Goal: Task Accomplishment & Management: Use online tool/utility

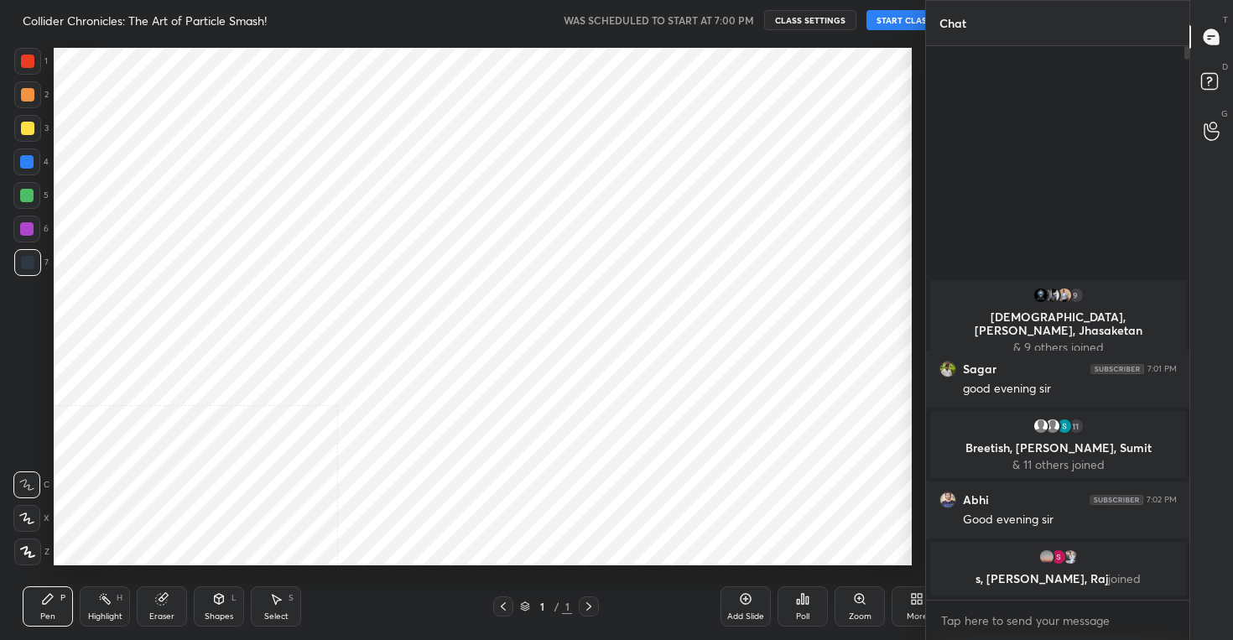
scroll to position [533, 860]
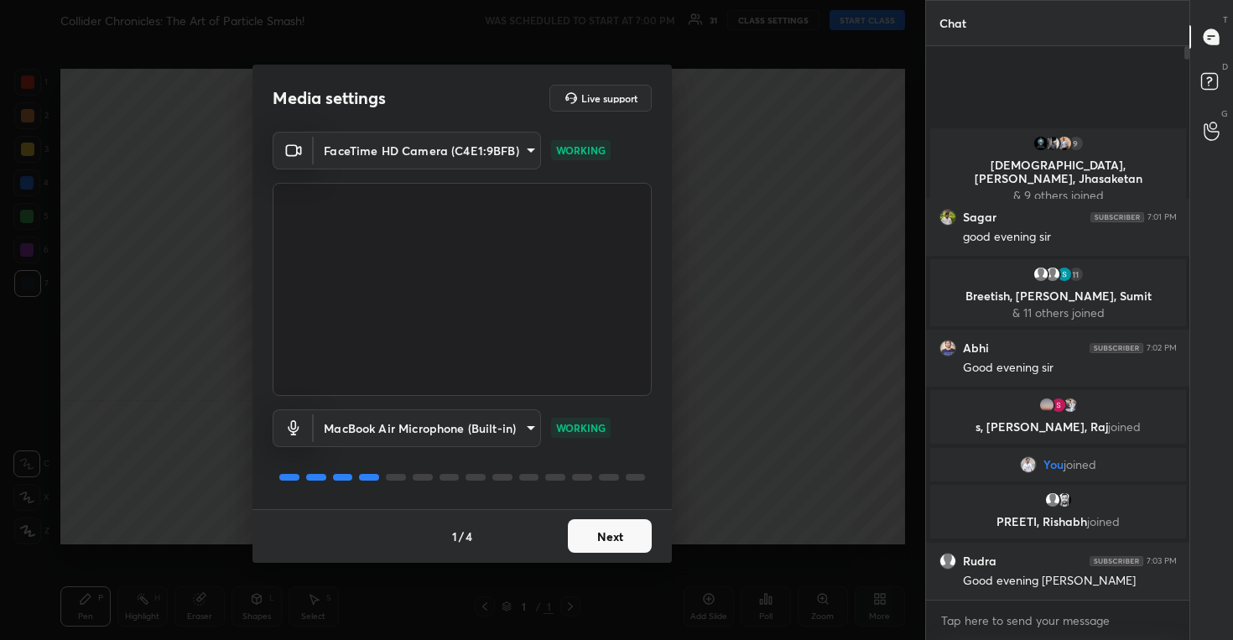
click at [606, 539] on button "Next" at bounding box center [610, 536] width 84 height 34
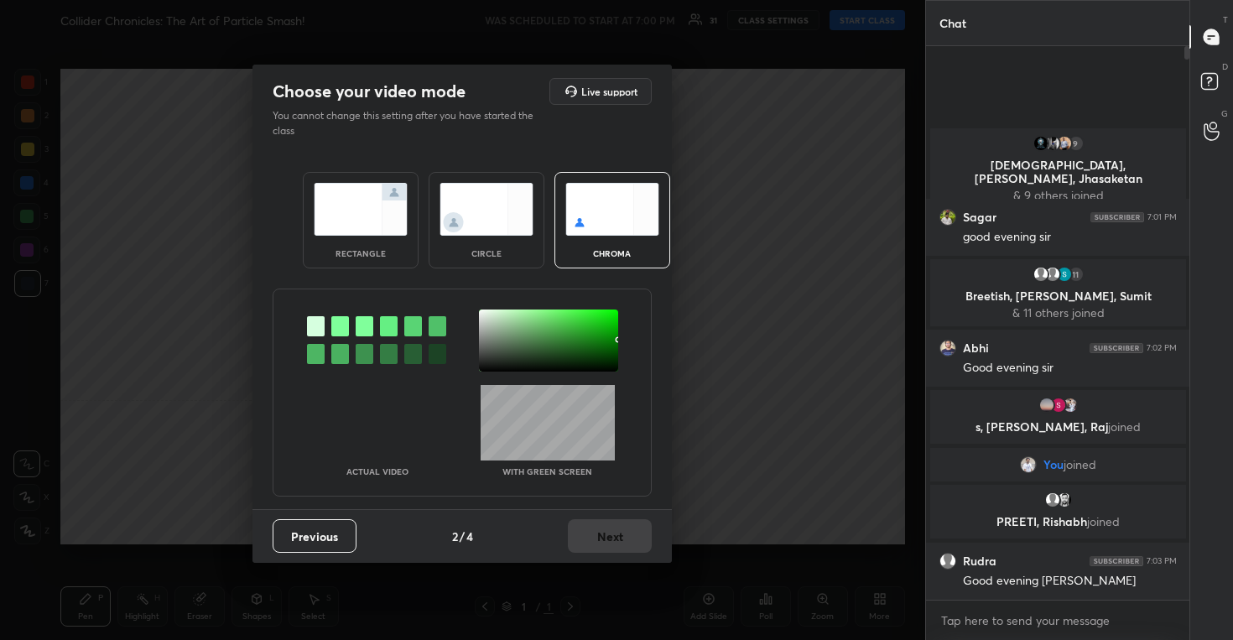
click at [487, 216] on img at bounding box center [487, 209] width 94 height 53
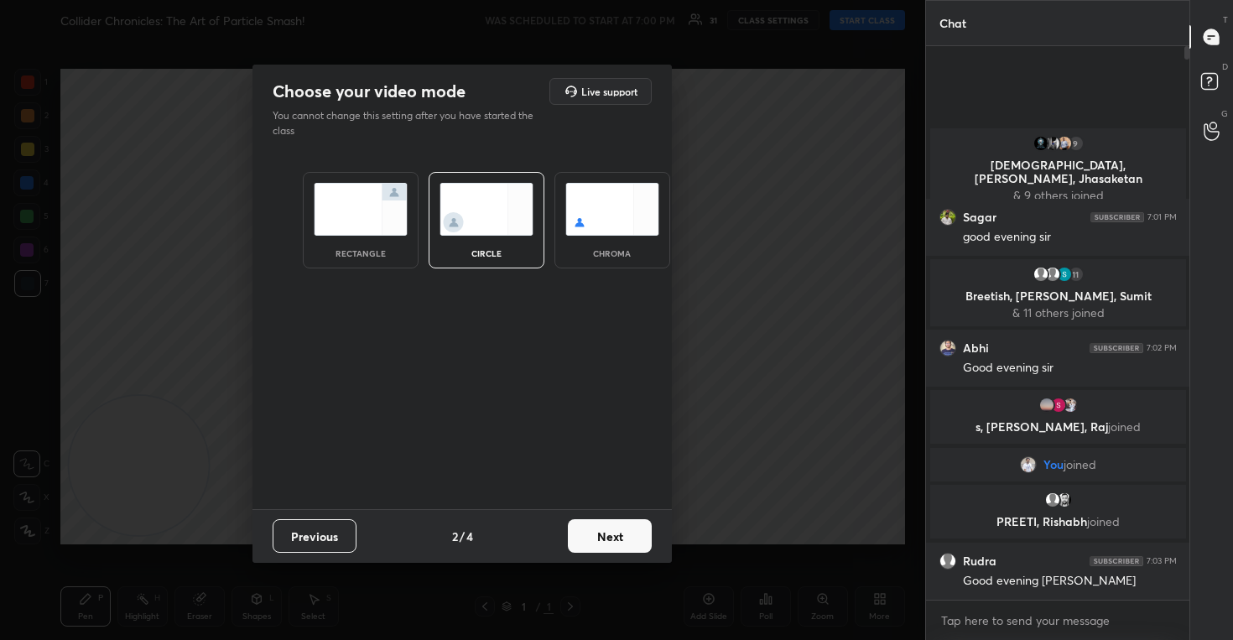
click at [592, 532] on button "Next" at bounding box center [610, 536] width 84 height 34
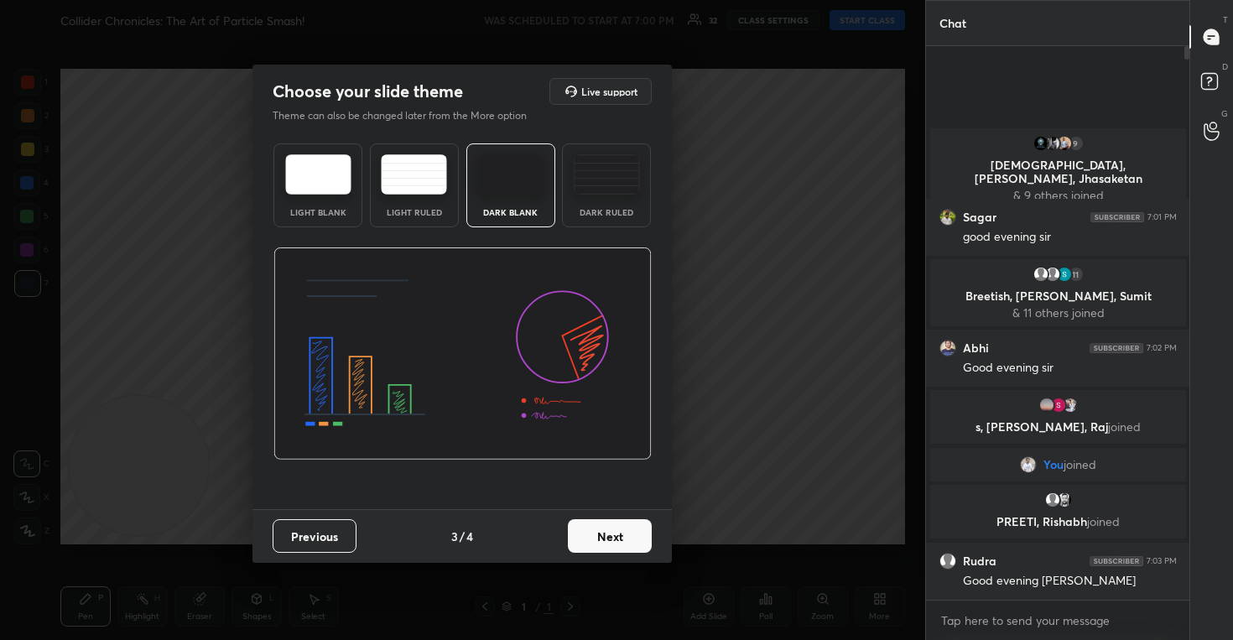
click at [605, 557] on div "Previous 3 / 4 Next" at bounding box center [462, 536] width 419 height 54
click at [608, 534] on button "Next" at bounding box center [610, 536] width 84 height 34
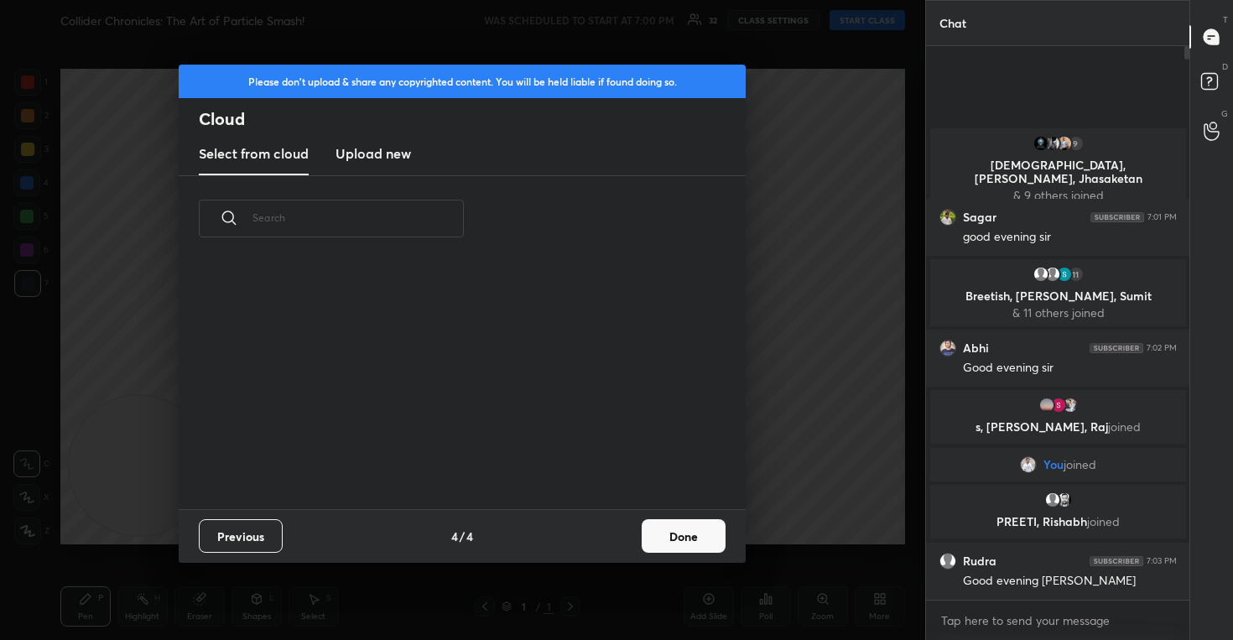
scroll to position [6, 9]
click at [373, 155] on h3 "Upload new" at bounding box center [374, 153] width 76 height 20
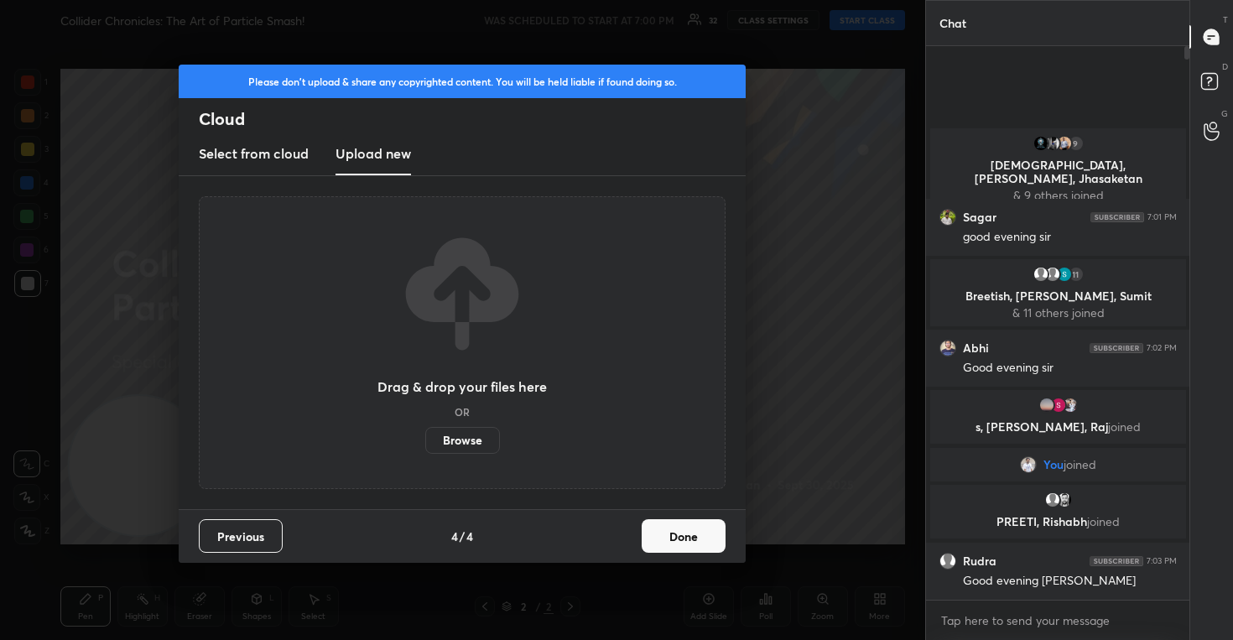
click at [465, 440] on label "Browse" at bounding box center [462, 440] width 75 height 27
click at [425, 440] on input "Browse" at bounding box center [425, 440] width 0 height 27
click at [675, 537] on button "Done" at bounding box center [684, 536] width 84 height 34
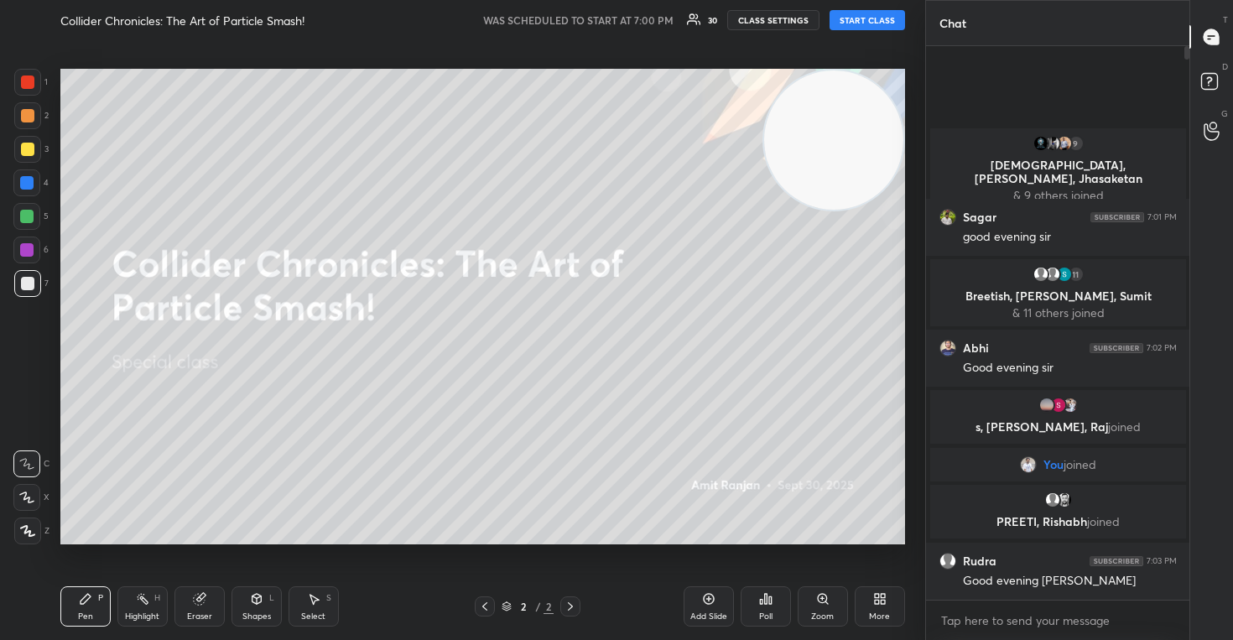
drag, startPoint x: 126, startPoint y: 476, endPoint x: 889, endPoint y: 63, distance: 867.9
click at [889, 63] on div "Setting up your live class" at bounding box center [483, 306] width 858 height 533
click at [878, 11] on button "START CLASS" at bounding box center [868, 20] width 76 height 20
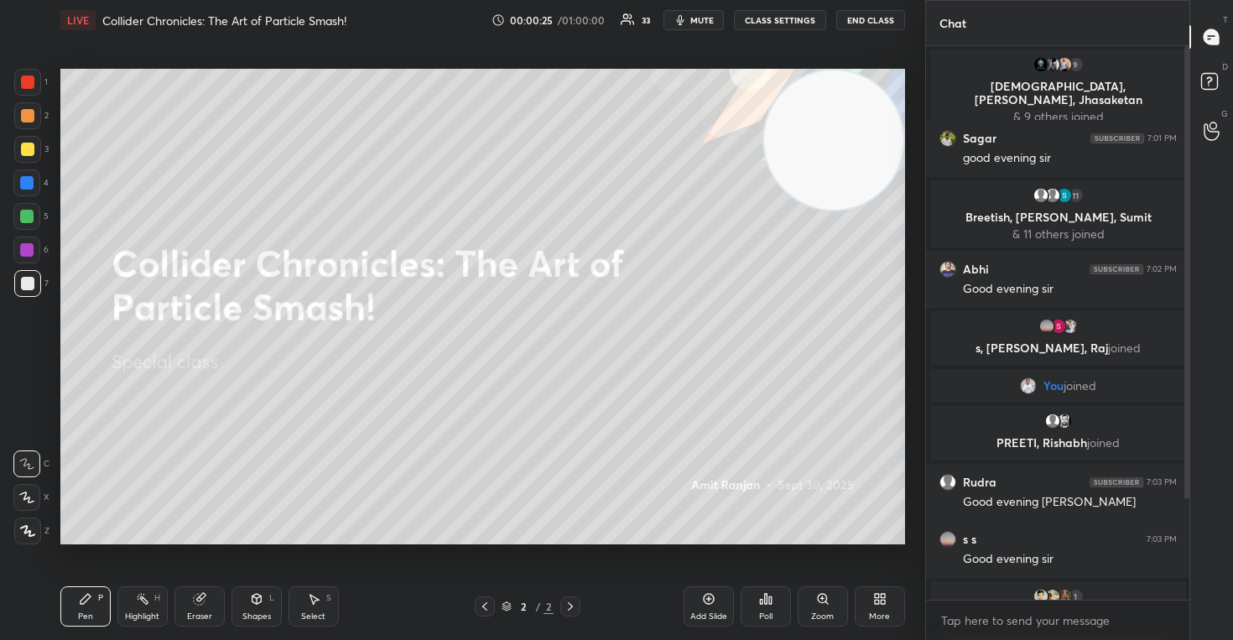
click at [873, 597] on div "More" at bounding box center [880, 606] width 50 height 40
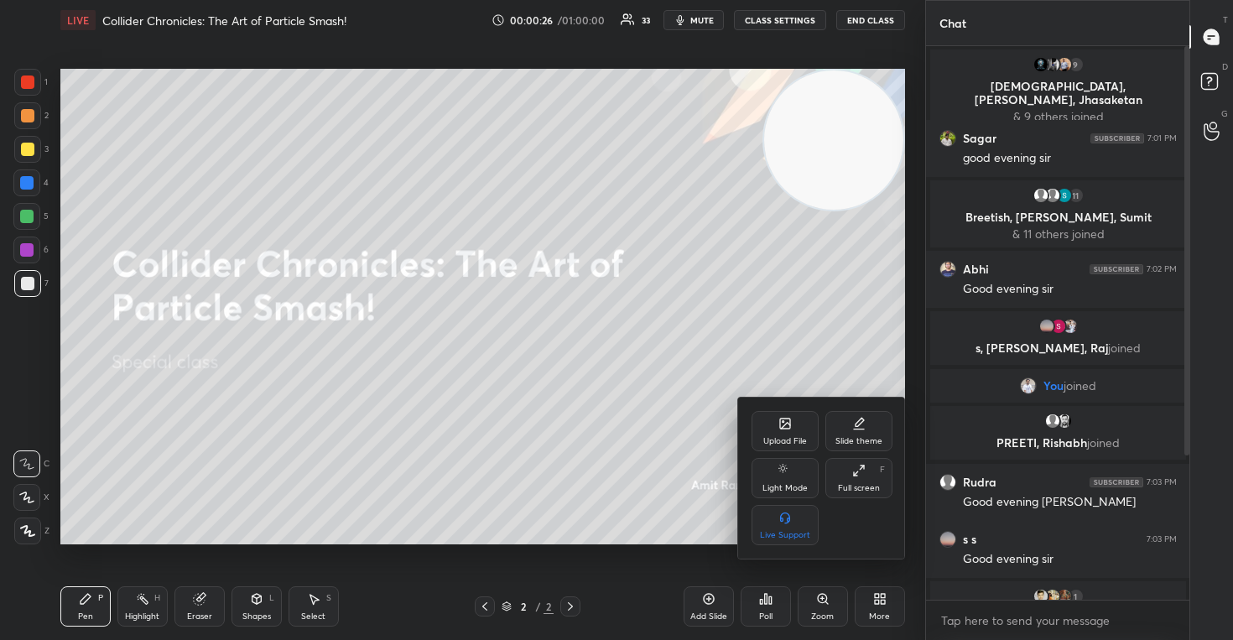
click at [789, 445] on div "Upload File" at bounding box center [785, 441] width 44 height 8
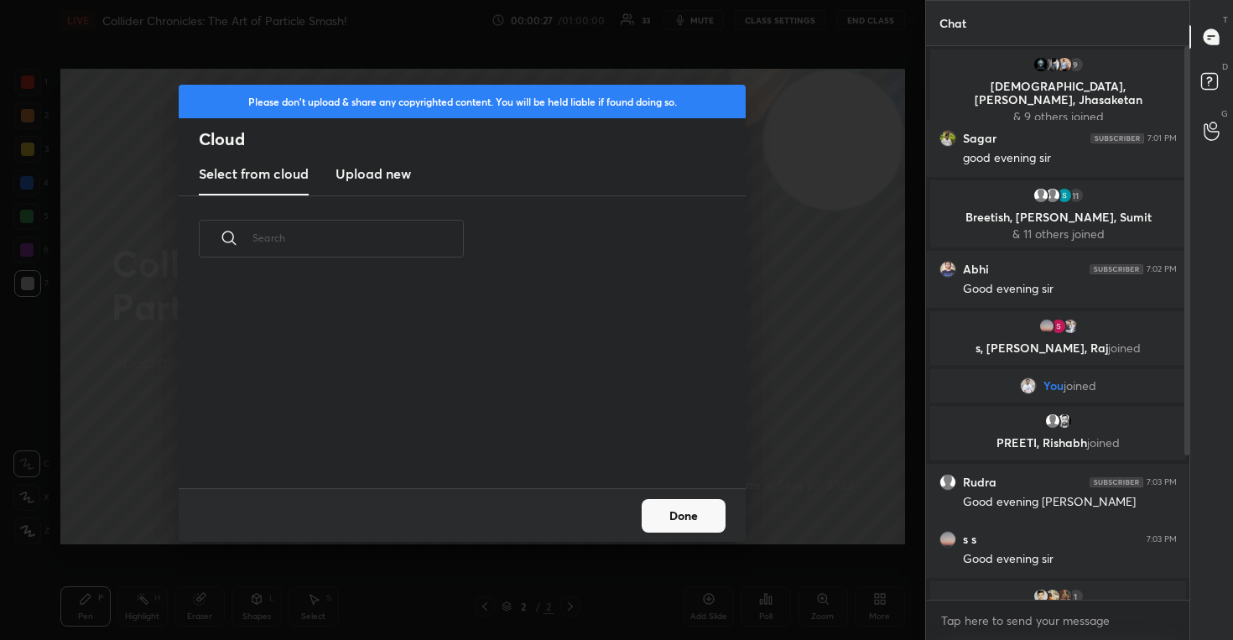
scroll to position [206, 539]
click at [385, 175] on h3 "Upload new" at bounding box center [374, 174] width 76 height 20
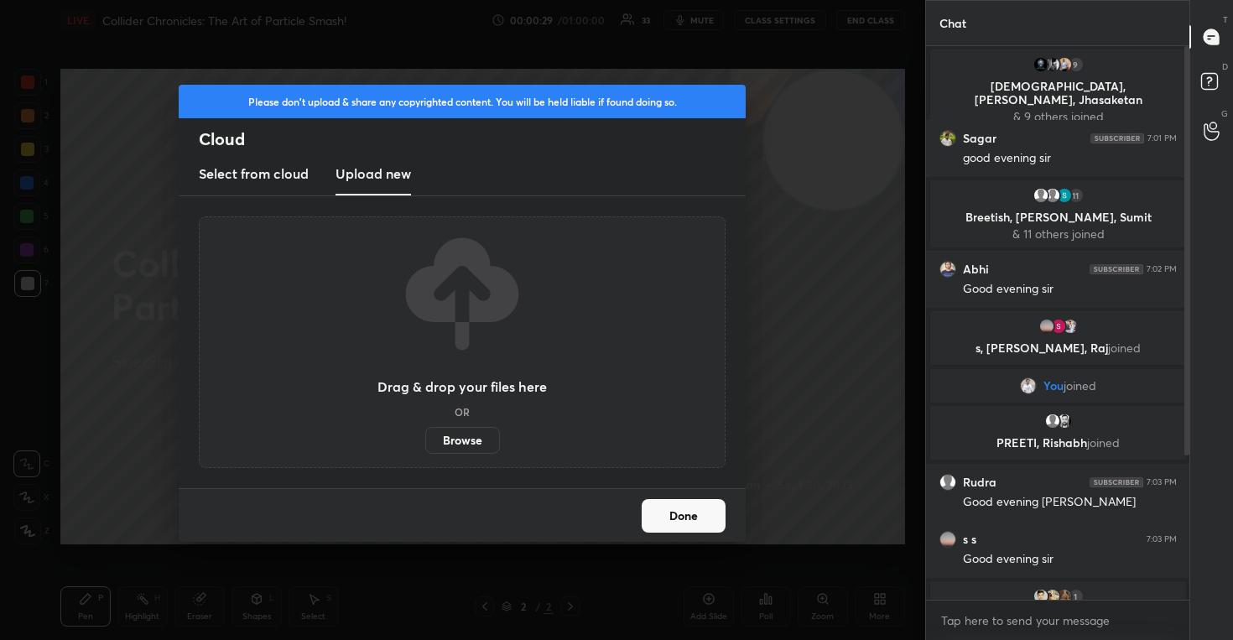
click at [453, 437] on label "Browse" at bounding box center [462, 440] width 75 height 27
click at [425, 437] on input "Browse" at bounding box center [425, 440] width 0 height 27
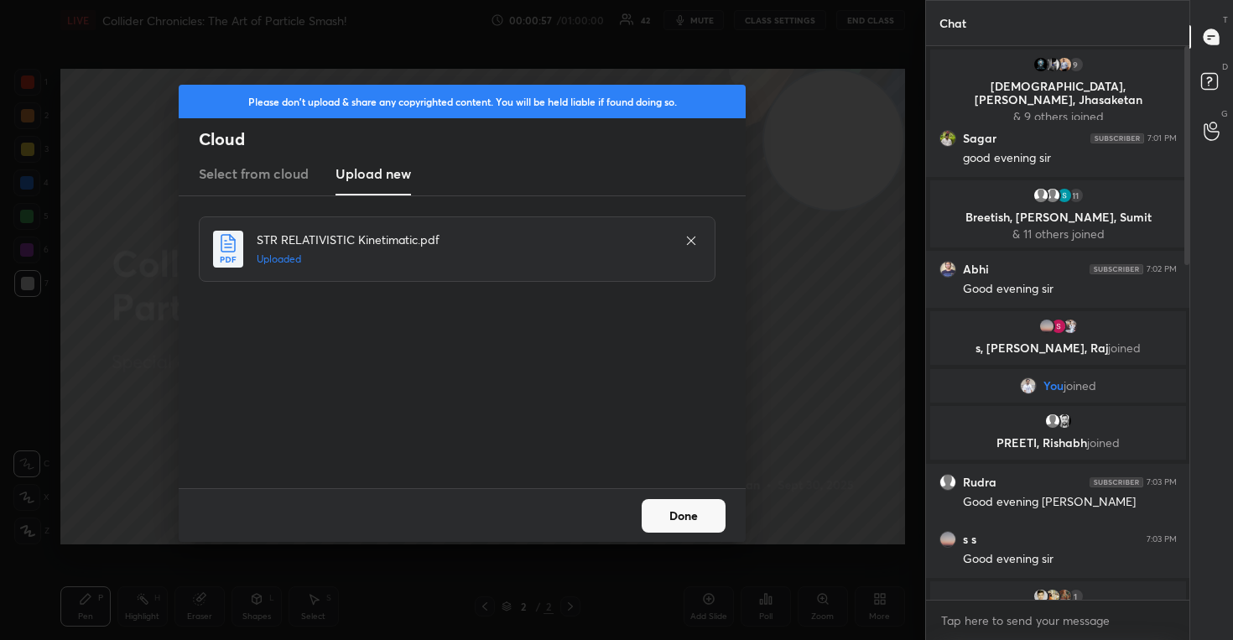
click at [696, 506] on button "Done" at bounding box center [684, 516] width 84 height 34
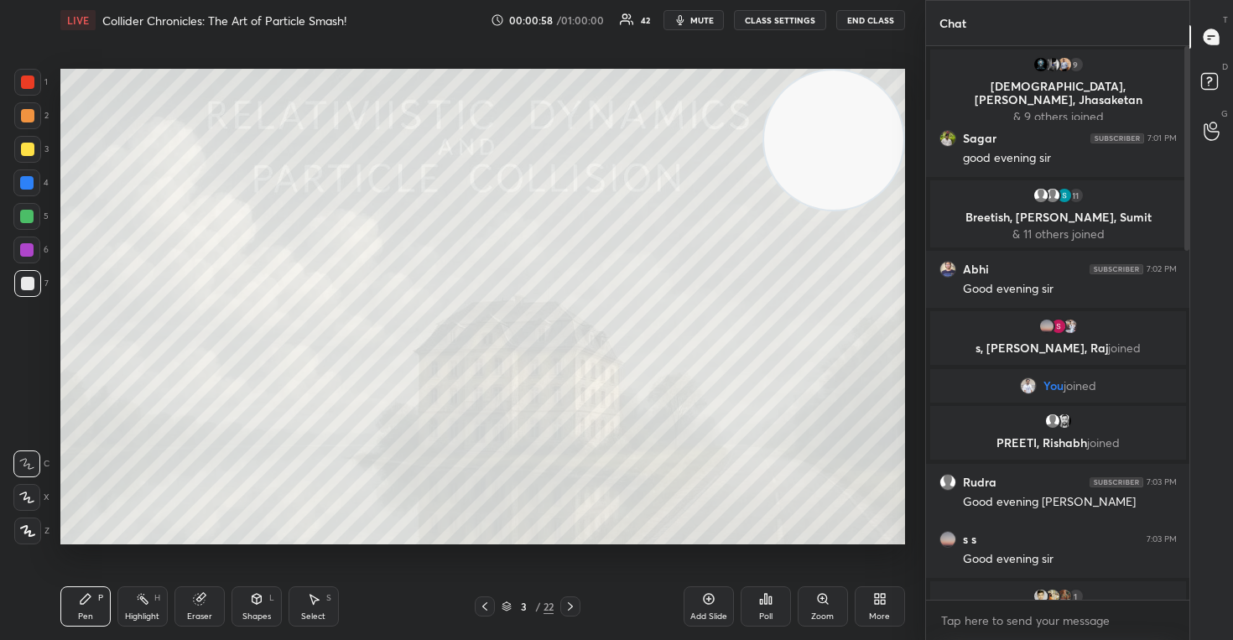
click at [34, 493] on icon at bounding box center [26, 498] width 15 height 12
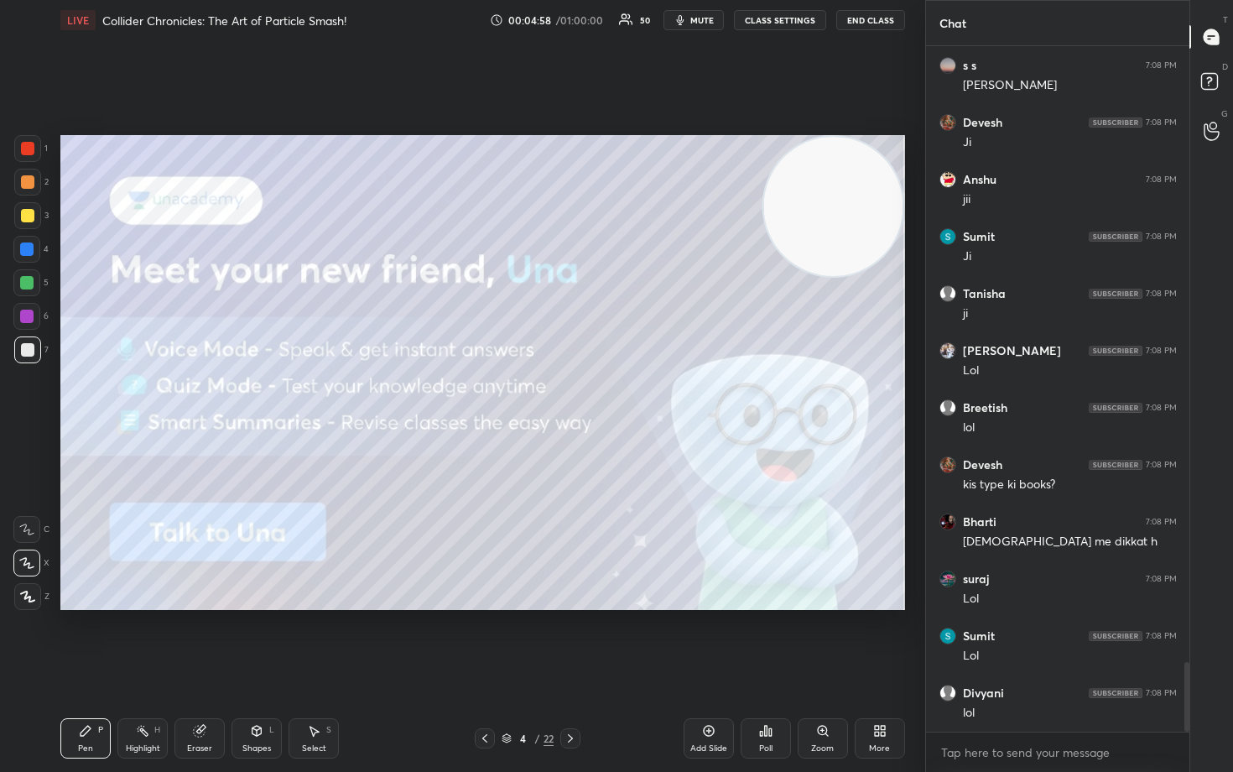
scroll to position [6066, 0]
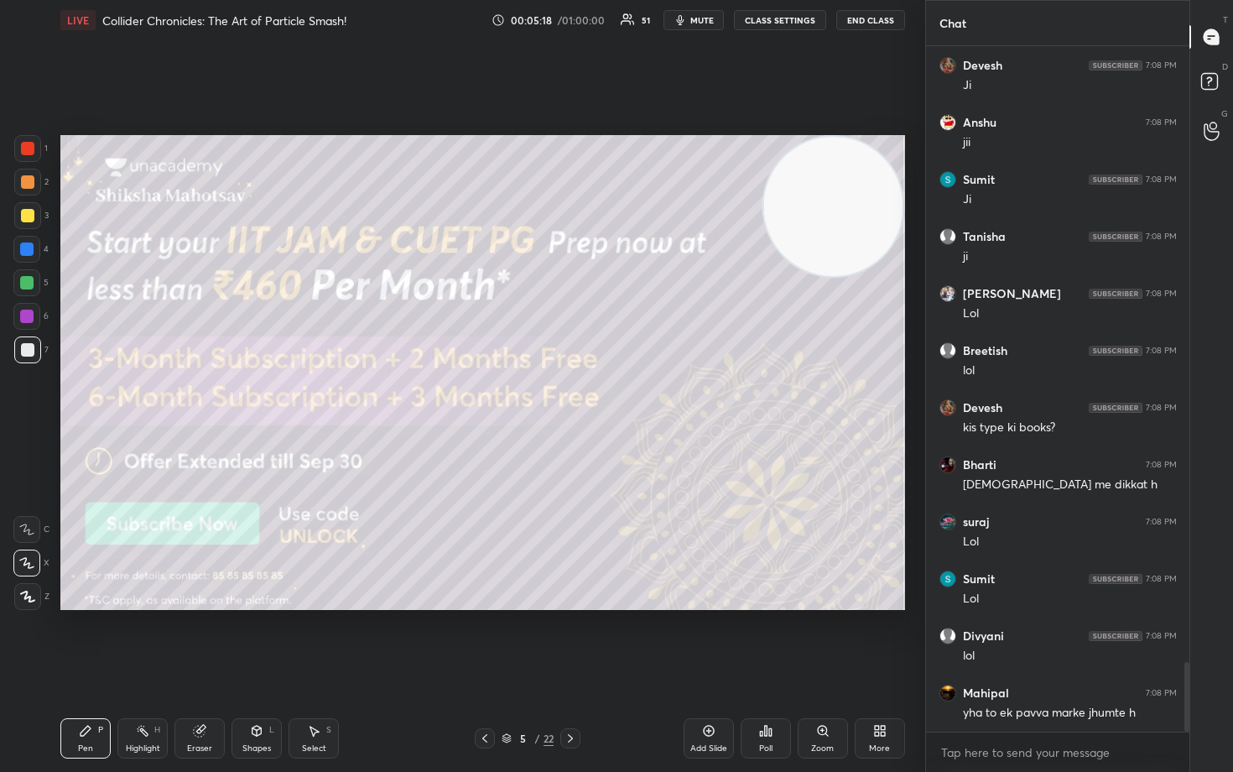
drag, startPoint x: 569, startPoint y: 739, endPoint x: 571, endPoint y: 730, distance: 9.6
click at [568, 639] on icon at bounding box center [570, 738] width 13 height 13
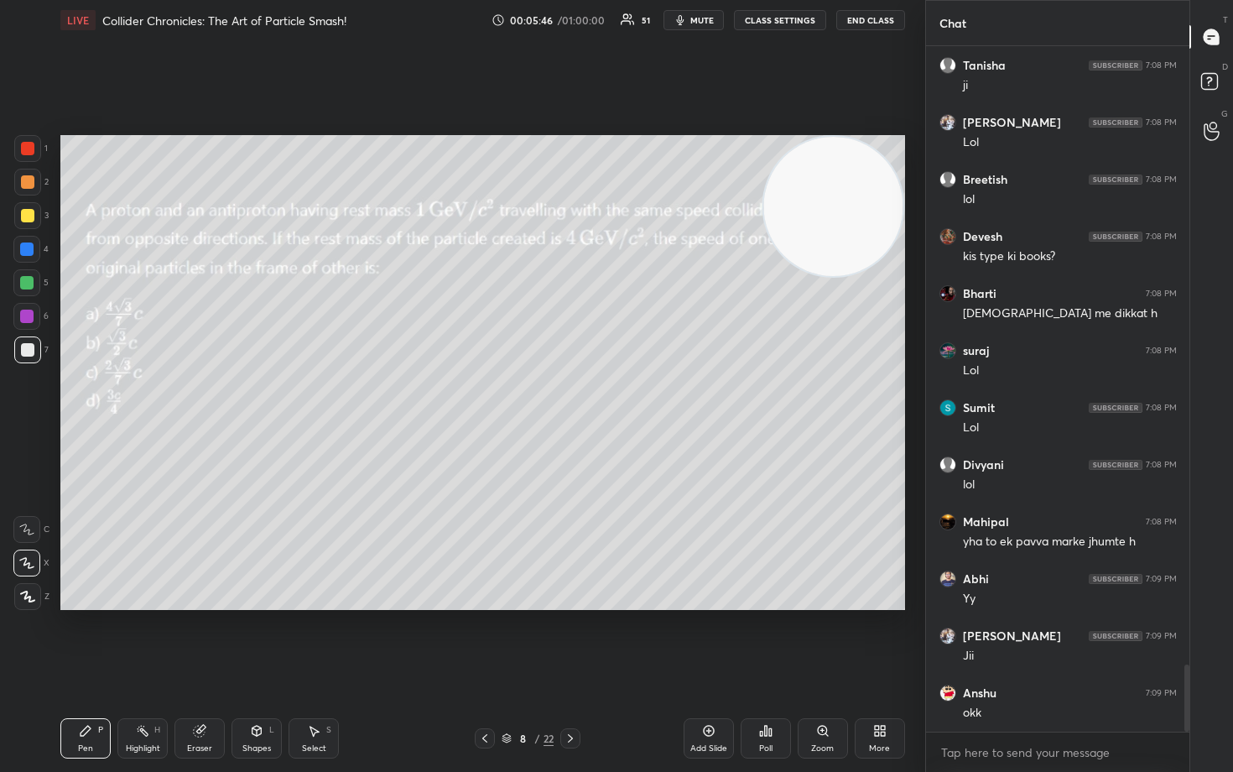
scroll to position [6294, 0]
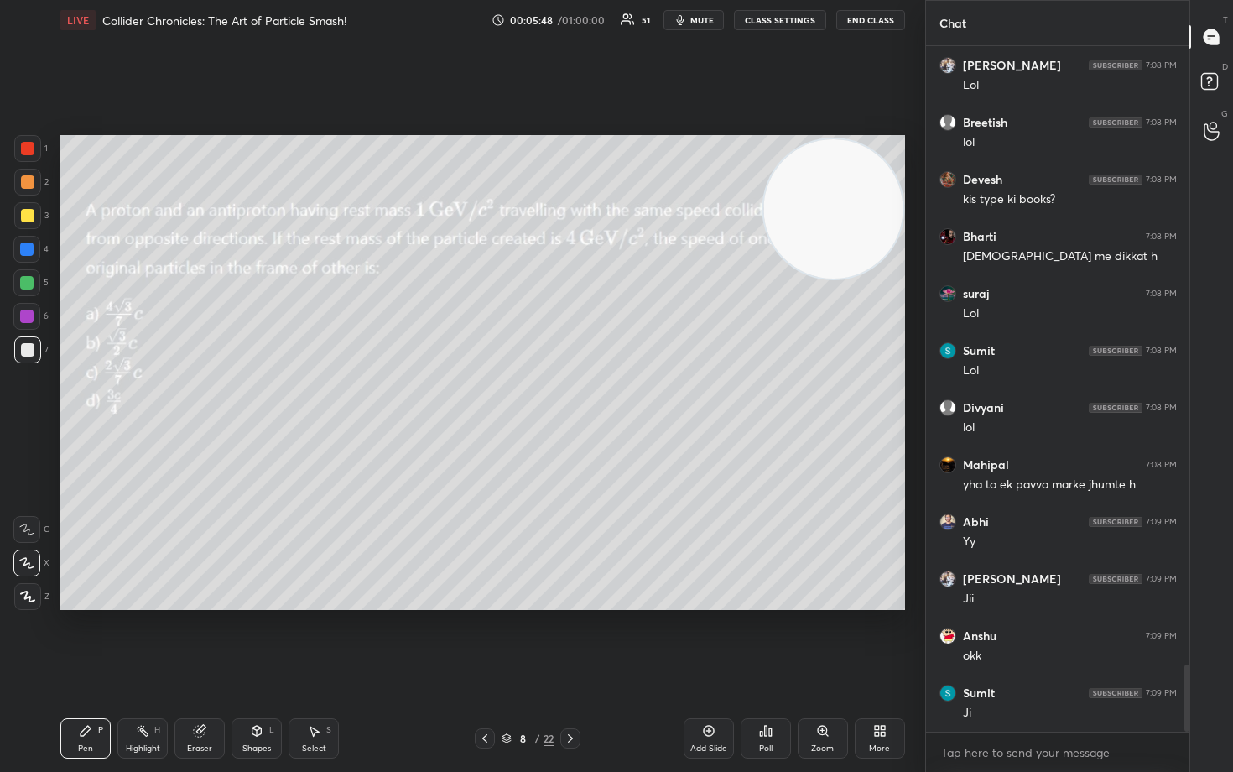
drag, startPoint x: 831, startPoint y: 214, endPoint x: 831, endPoint y: 328, distance: 114.1
click at [831, 279] on video at bounding box center [832, 208] width 139 height 139
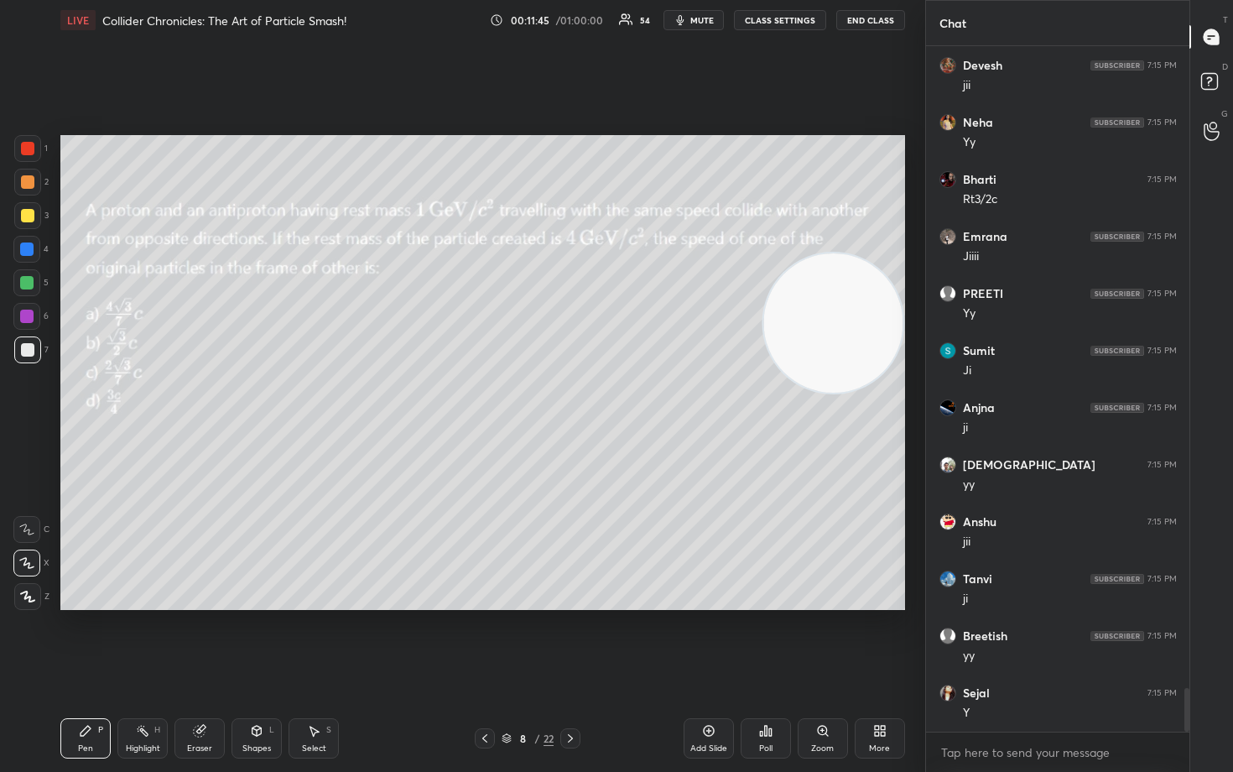
scroll to position [10003, 0]
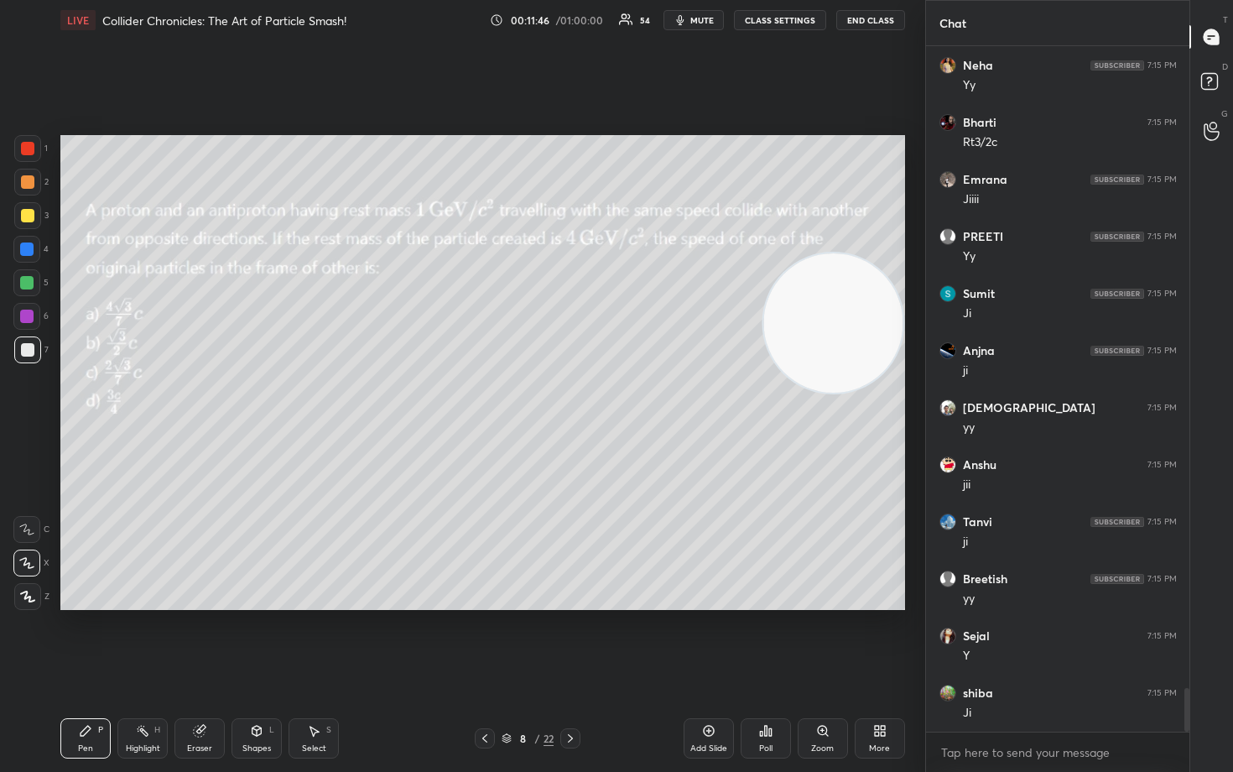
click at [710, 639] on icon at bounding box center [708, 730] width 13 height 13
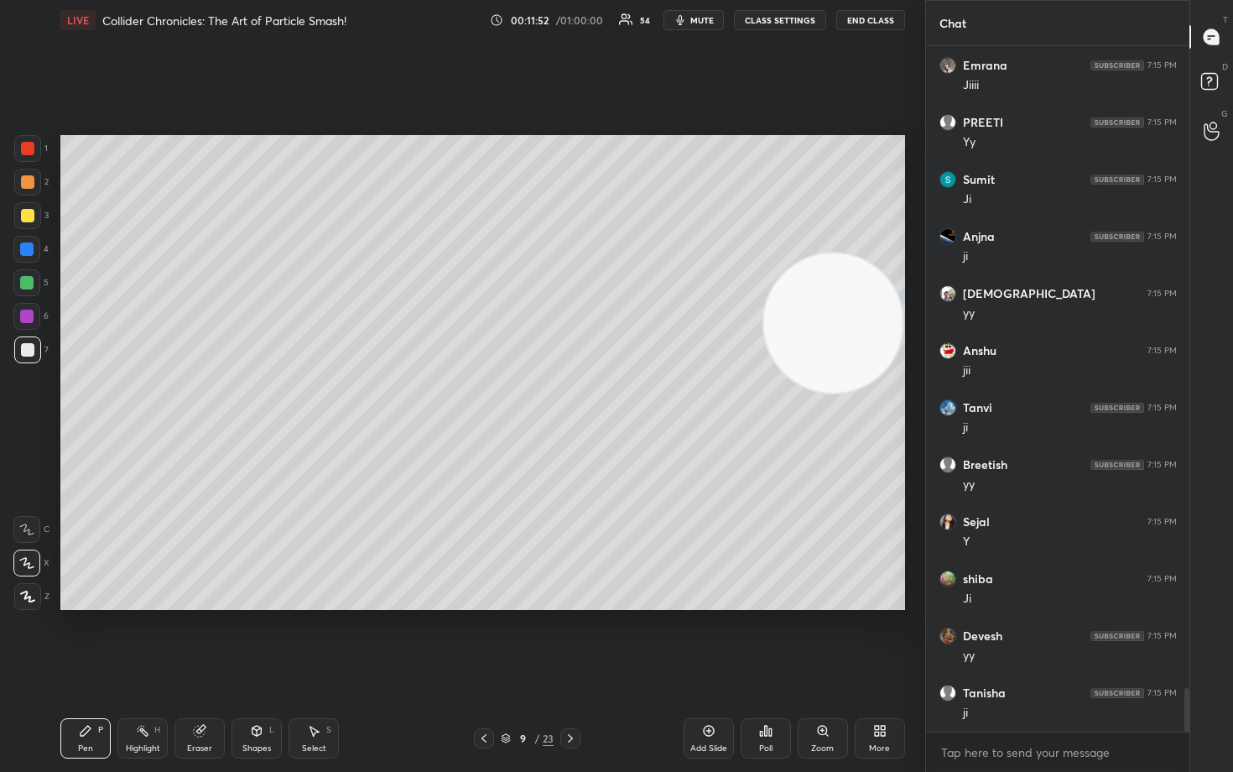
scroll to position [10174, 0]
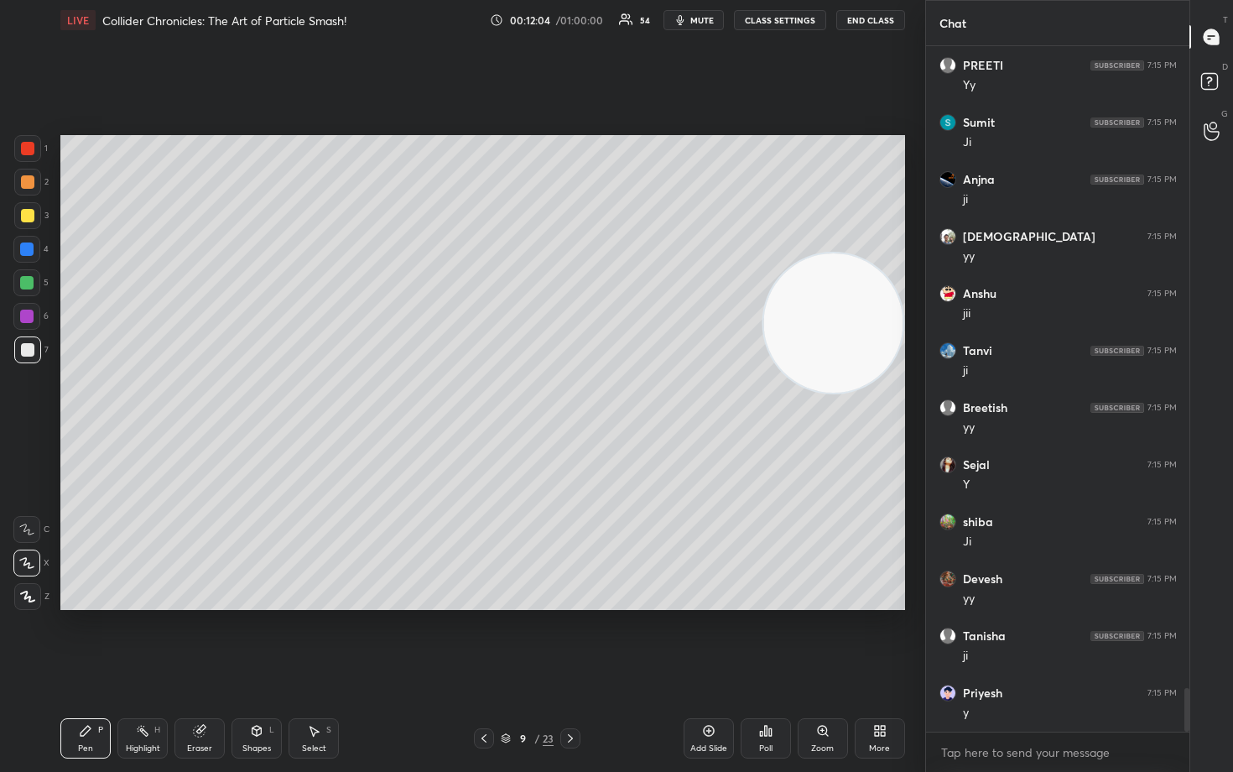
drag, startPoint x: 841, startPoint y: 353, endPoint x: 849, endPoint y: 211, distance: 142.9
click at [860, 253] on video at bounding box center [832, 322] width 139 height 139
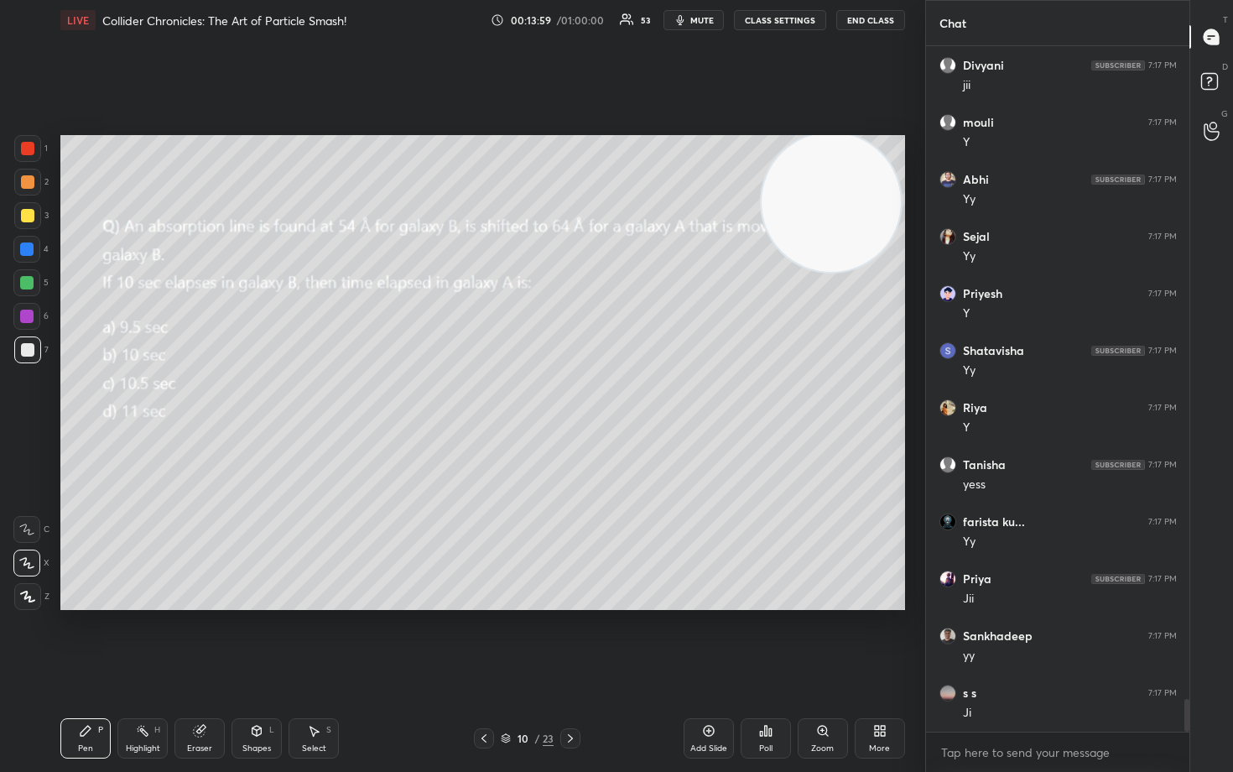
scroll to position [13800, 0]
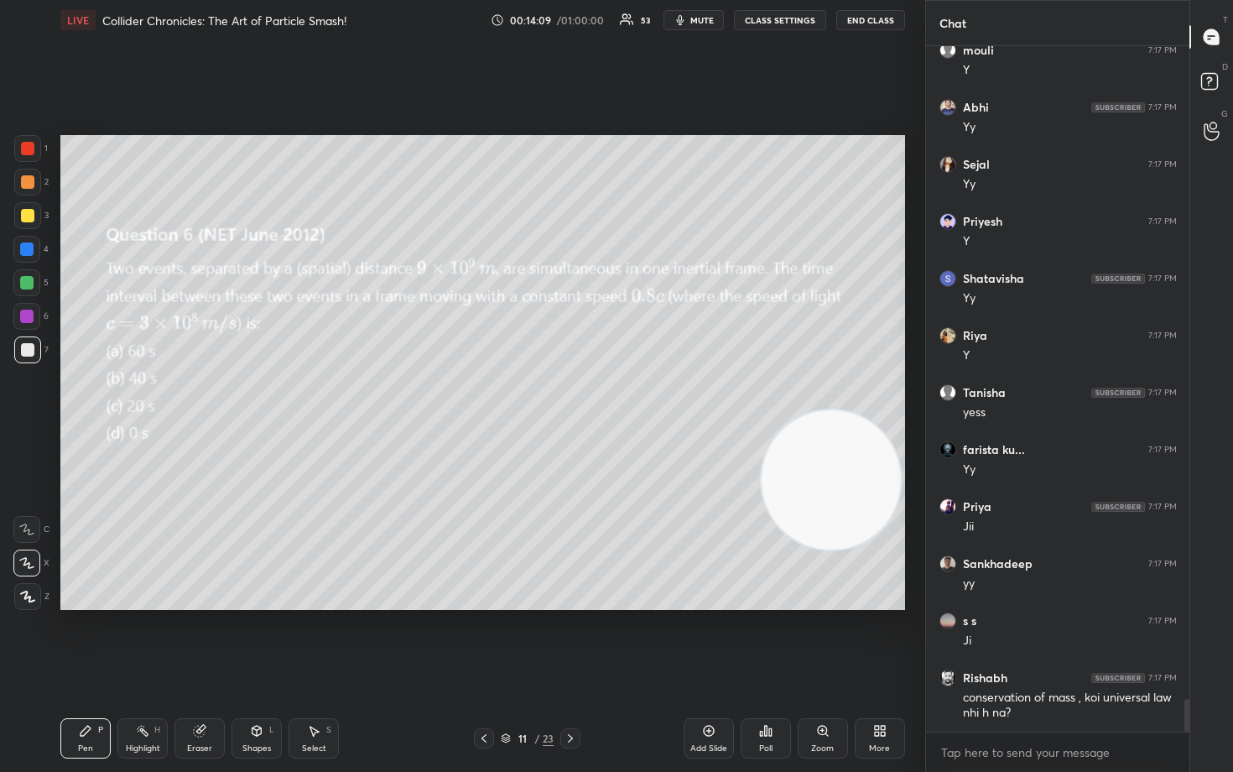
drag, startPoint x: 837, startPoint y: 204, endPoint x: 837, endPoint y: 513, distance: 308.7
click at [837, 513] on video at bounding box center [831, 479] width 139 height 139
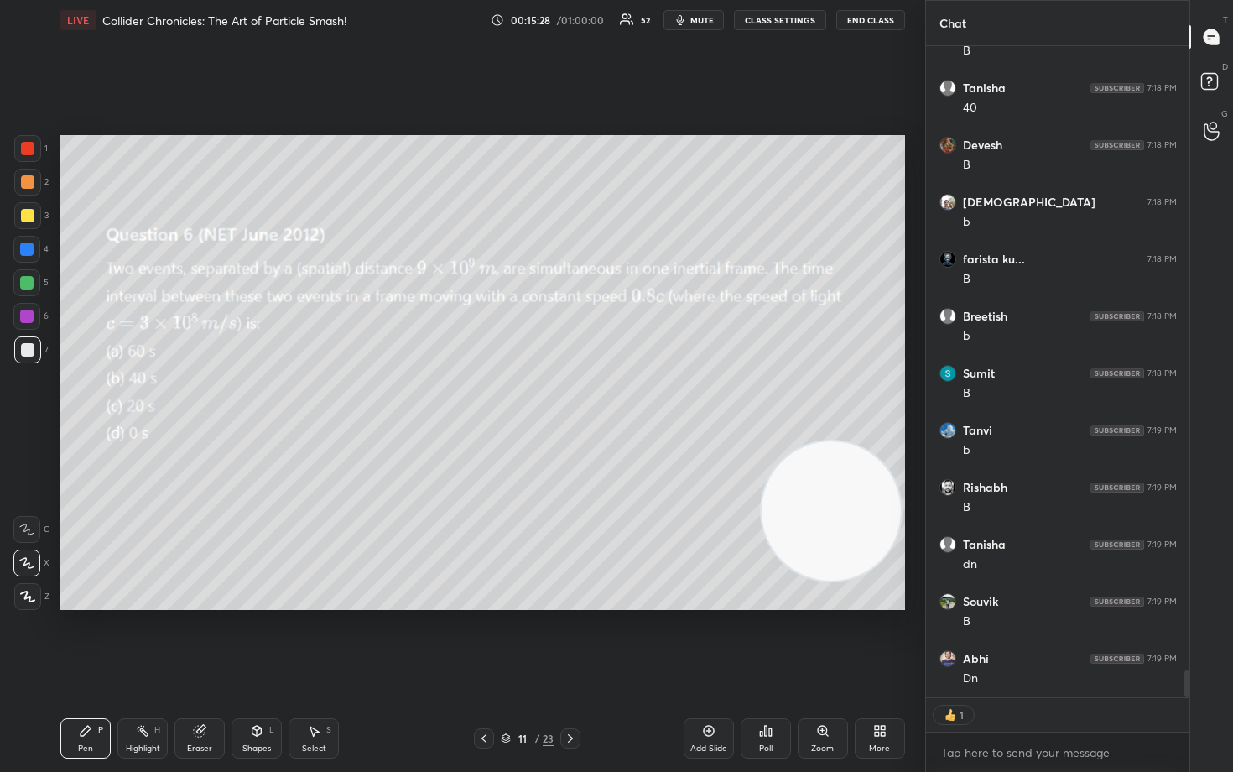
scroll to position [15033, 0]
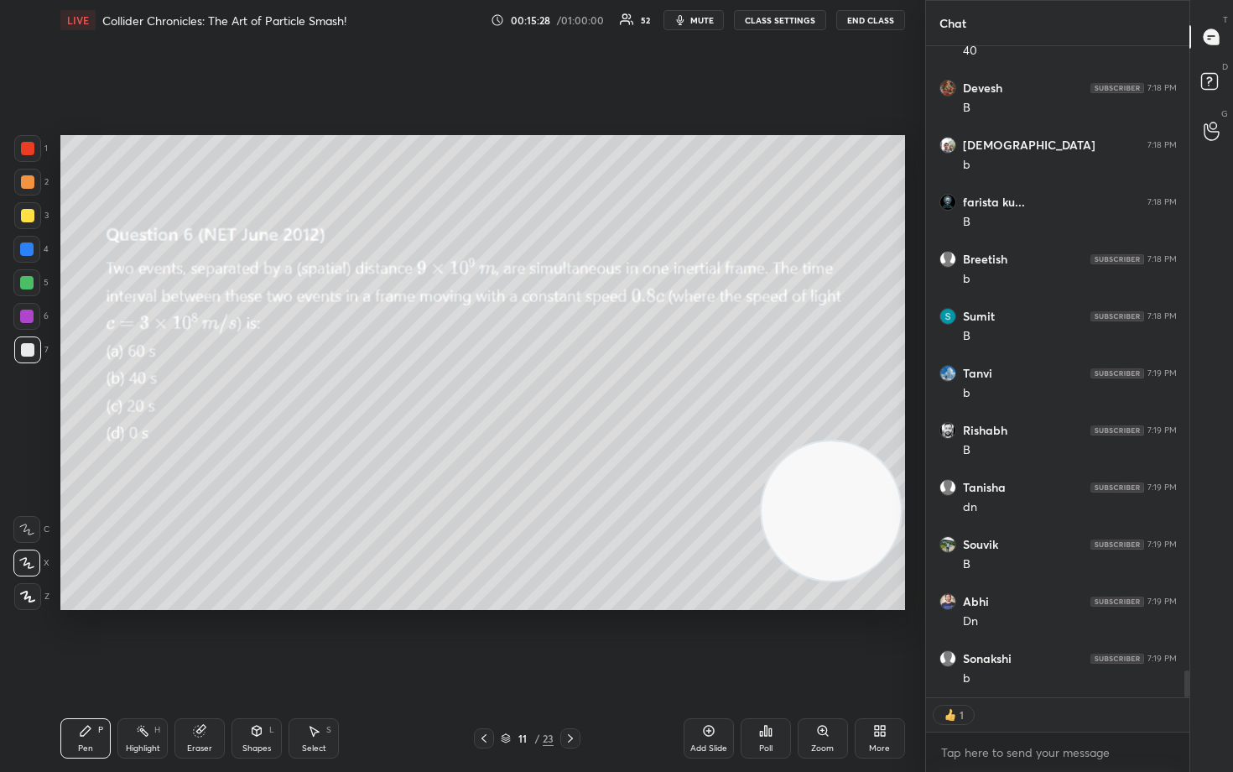
click at [788, 23] on button "CLASS SETTINGS" at bounding box center [780, 20] width 92 height 20
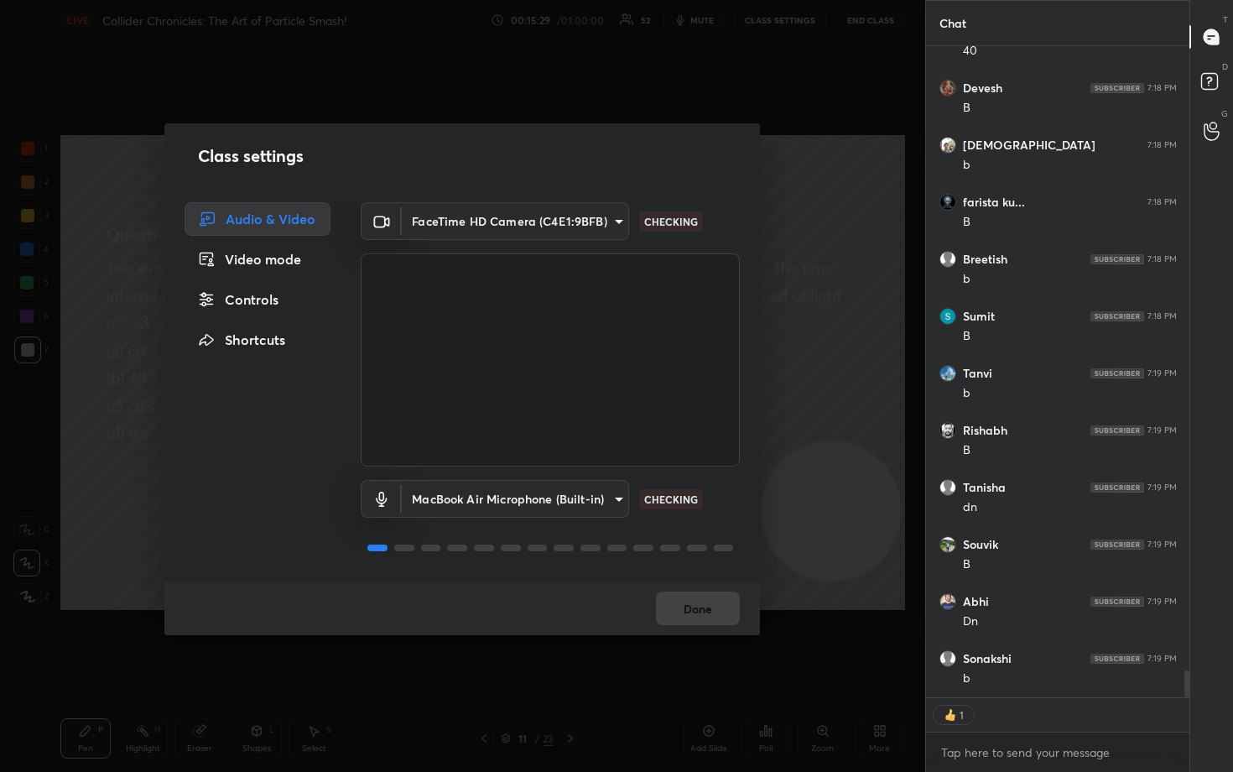
scroll to position [15090, 0]
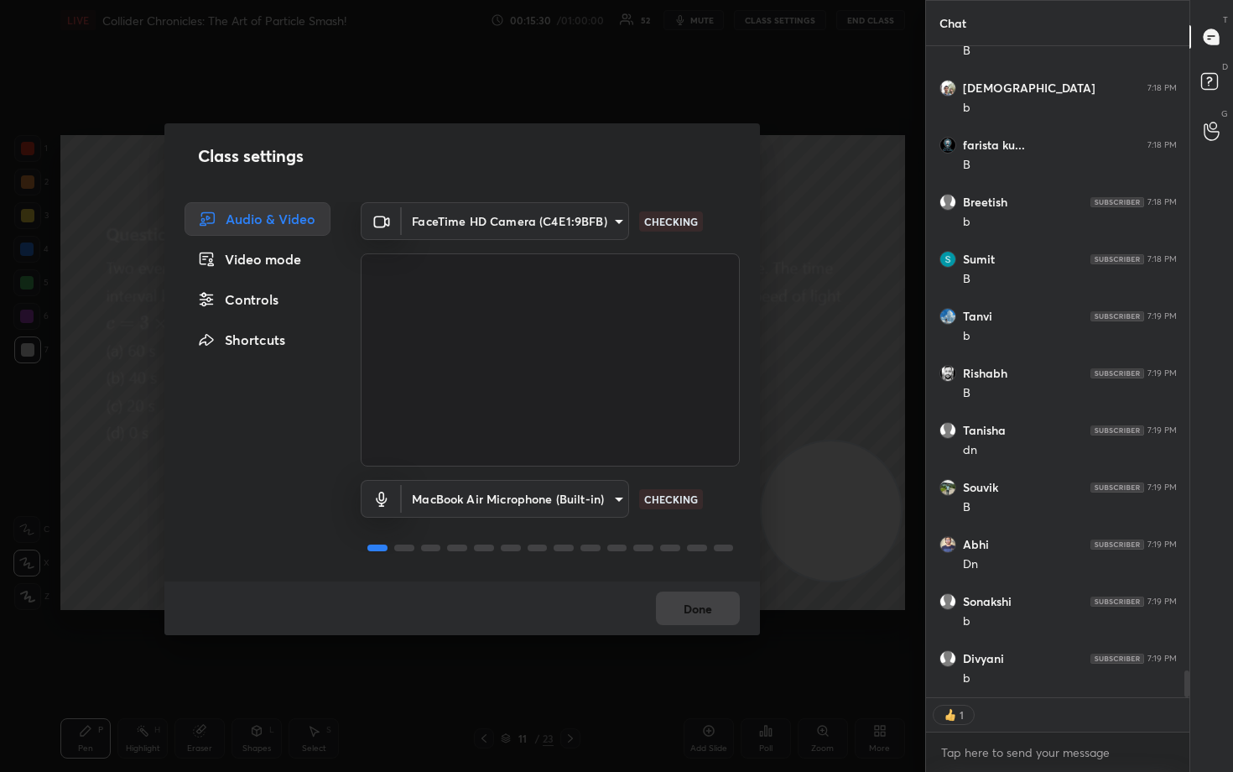
click at [245, 295] on div "Controls" at bounding box center [258, 300] width 146 height 34
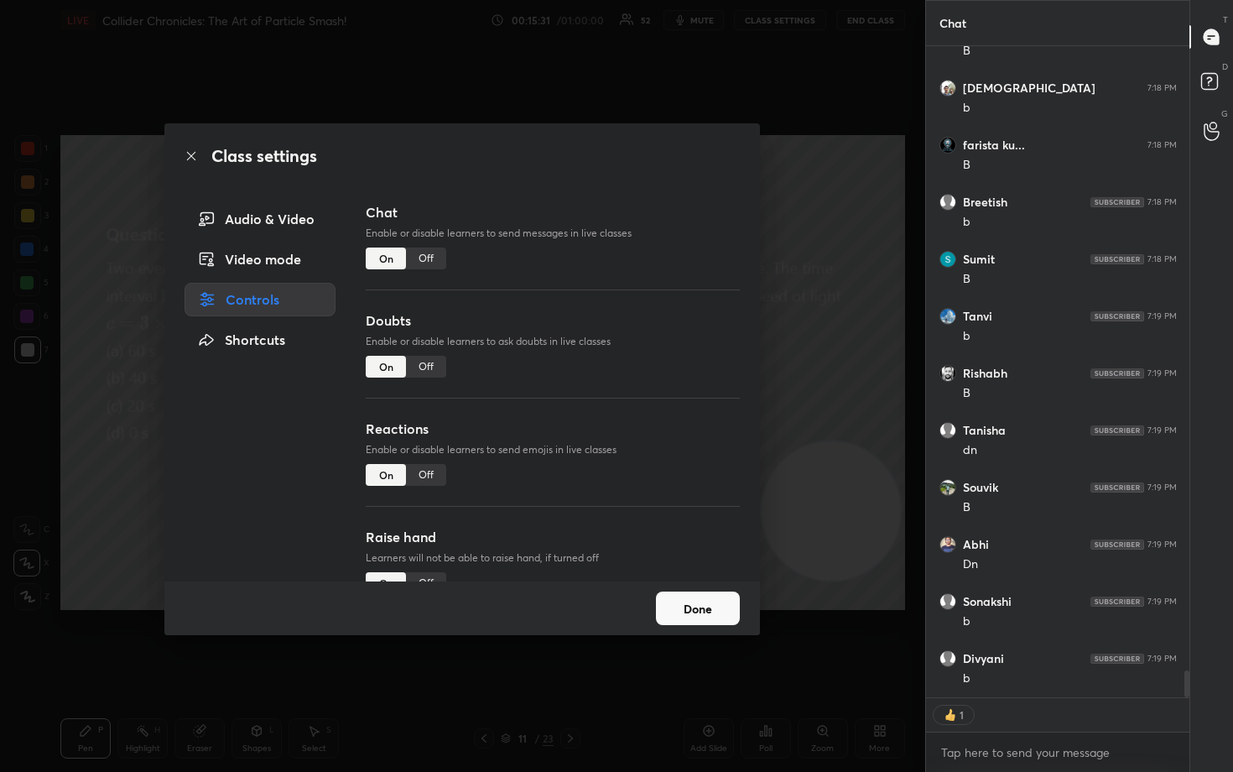
click at [424, 478] on div "Off" at bounding box center [426, 475] width 40 height 22
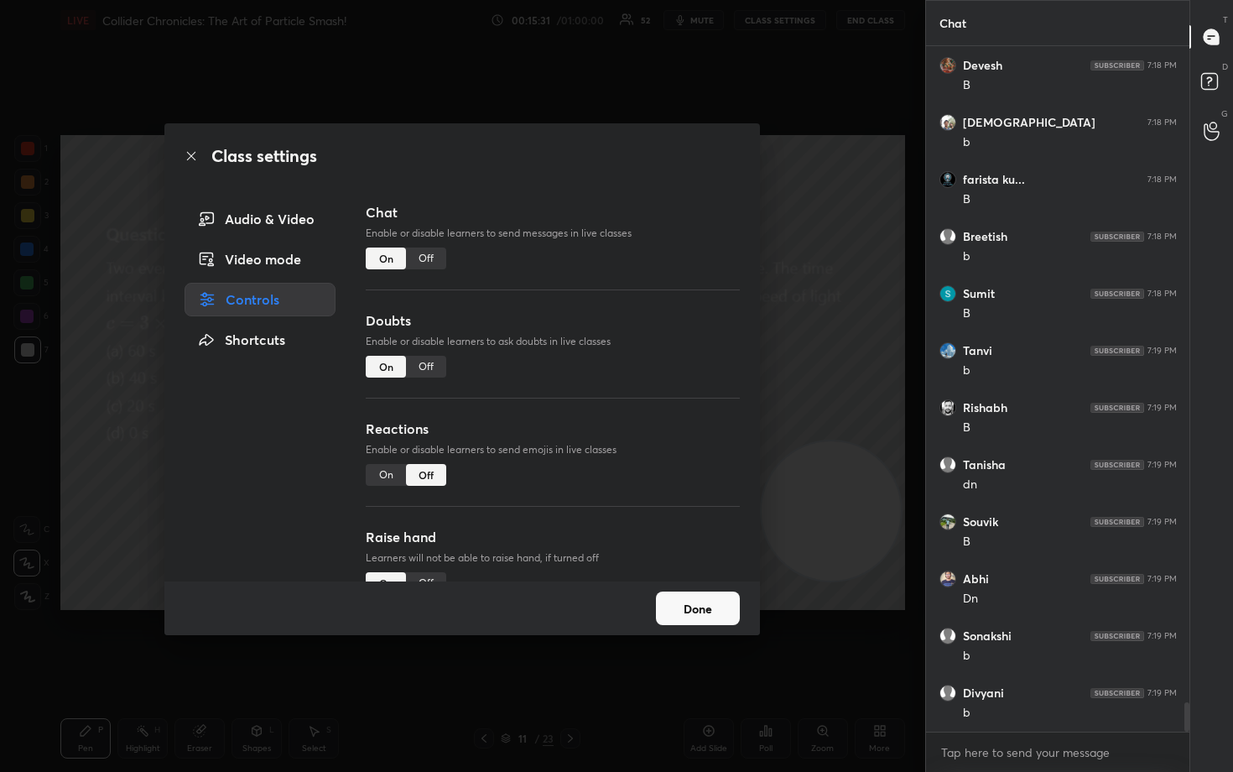
scroll to position [15112, 0]
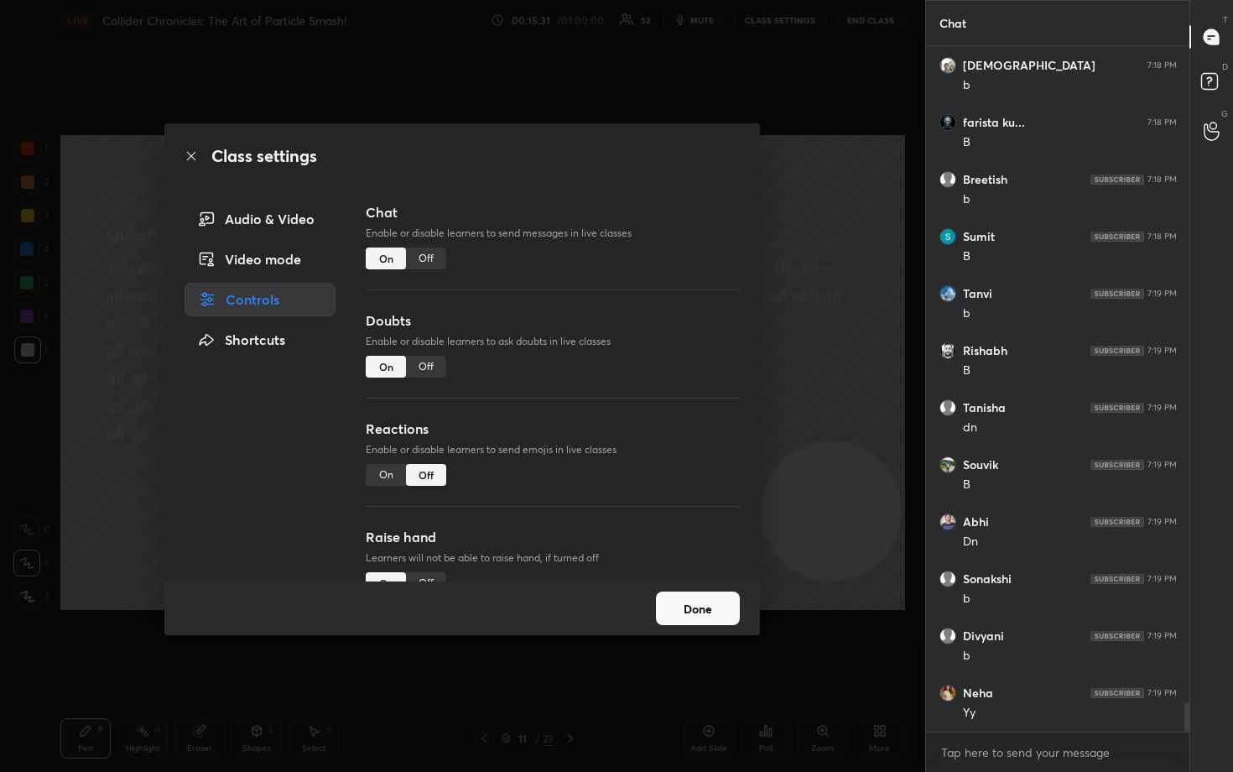
click at [685, 609] on button "Done" at bounding box center [698, 608] width 84 height 34
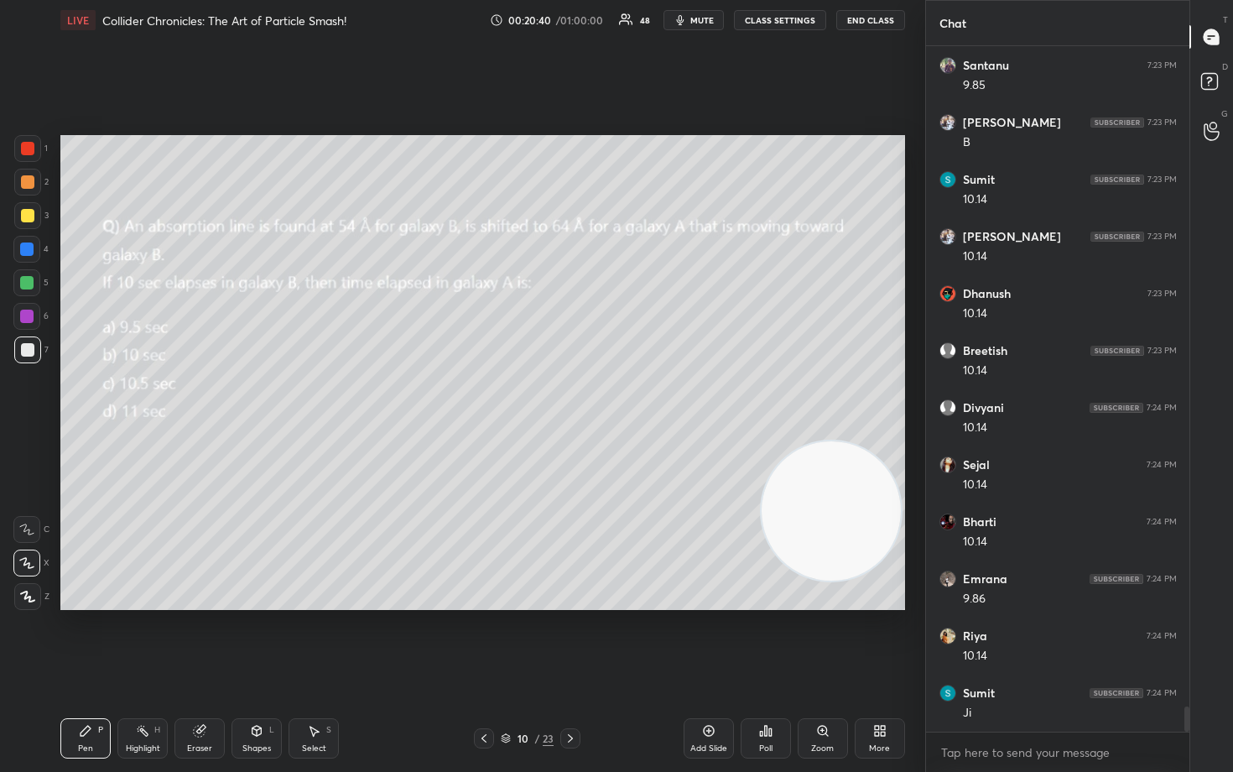
scroll to position [17680, 0]
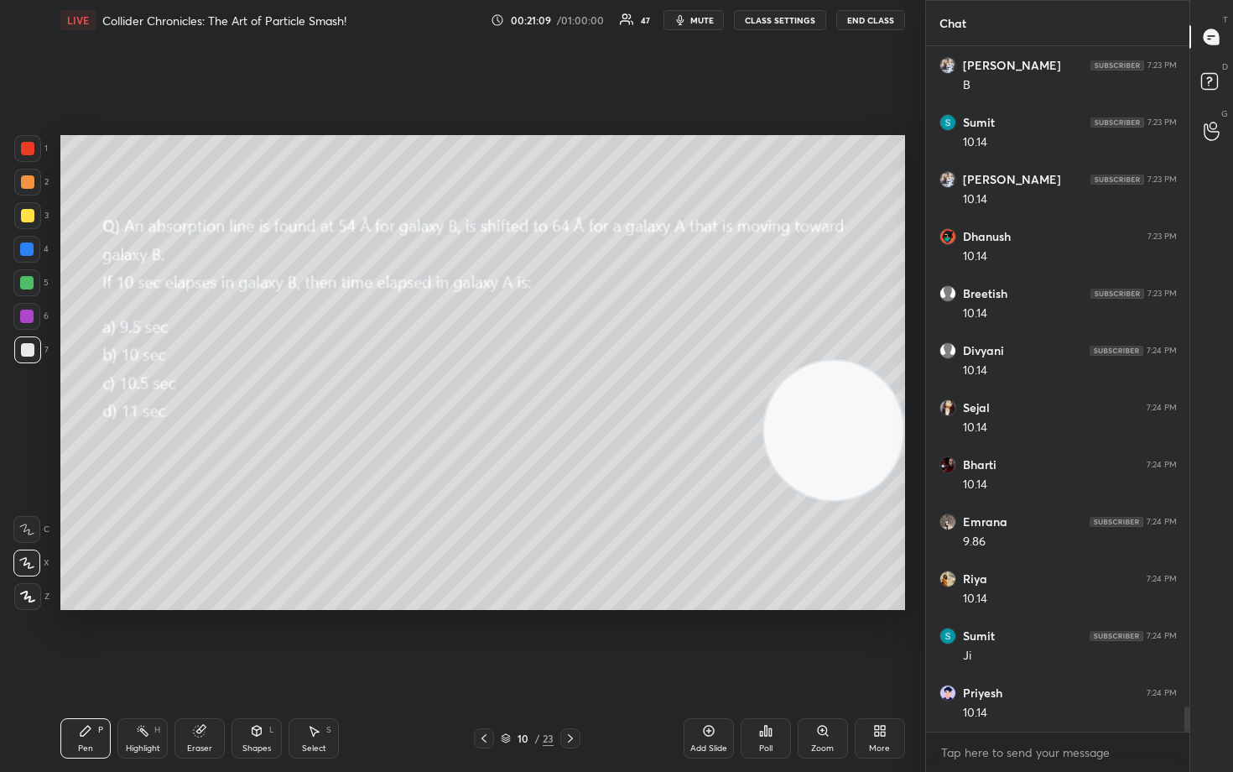
drag, startPoint x: 832, startPoint y: 477, endPoint x: 858, endPoint y: 227, distance: 251.4
click at [865, 361] on video at bounding box center [833, 430] width 139 height 139
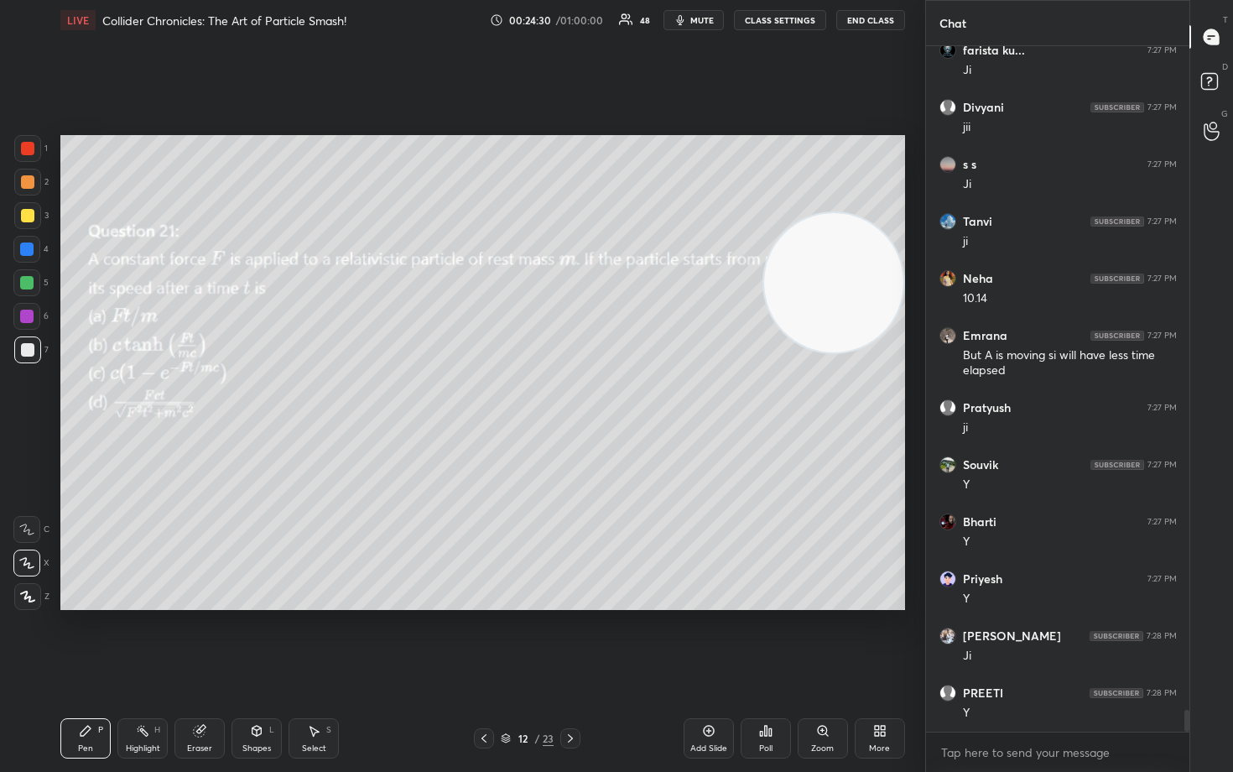
scroll to position [21061, 0]
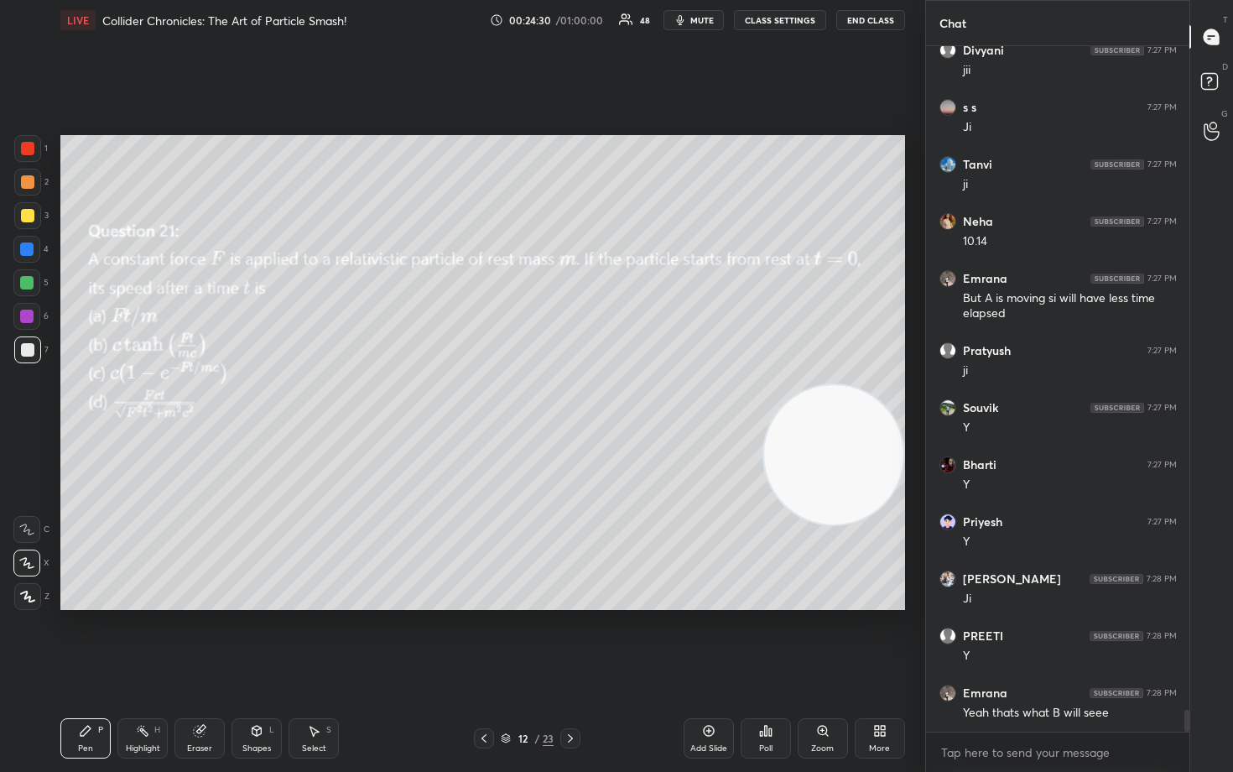
drag, startPoint x: 848, startPoint y: 216, endPoint x: 860, endPoint y: 448, distance: 231.9
click at [860, 448] on video at bounding box center [833, 454] width 139 height 139
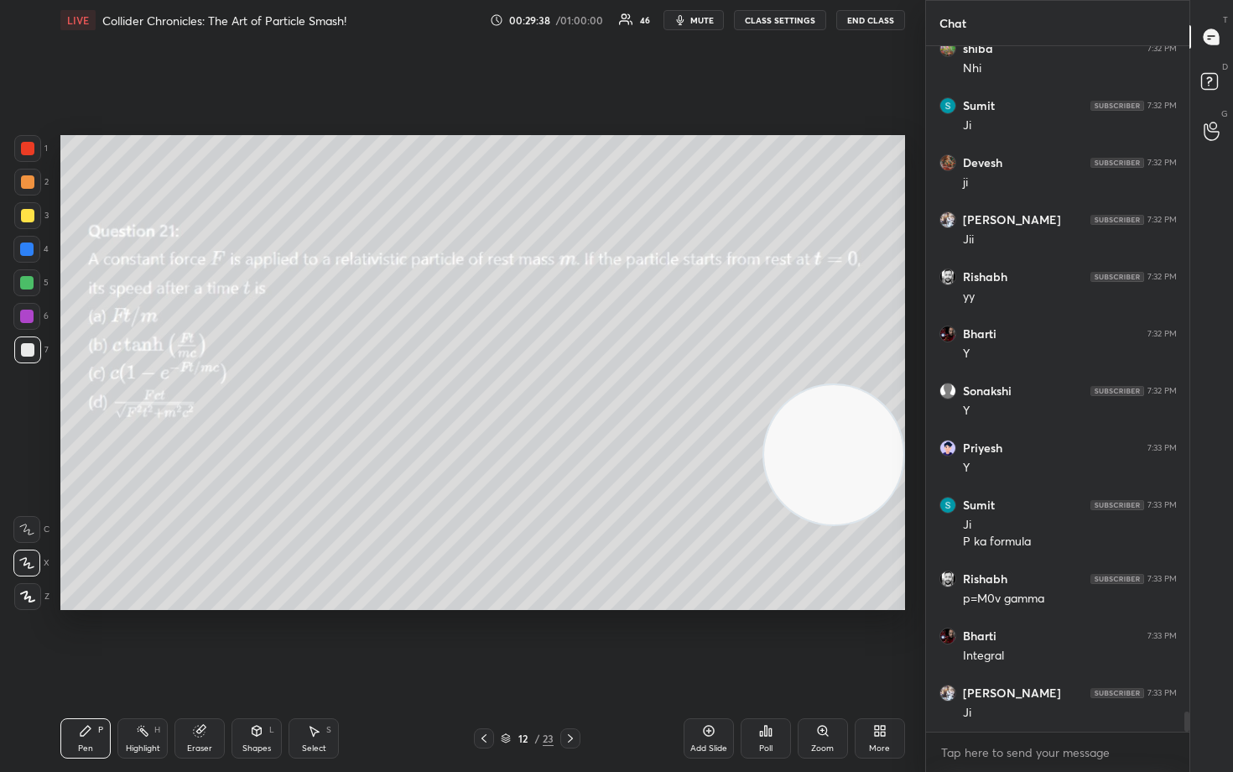
scroll to position [22920, 0]
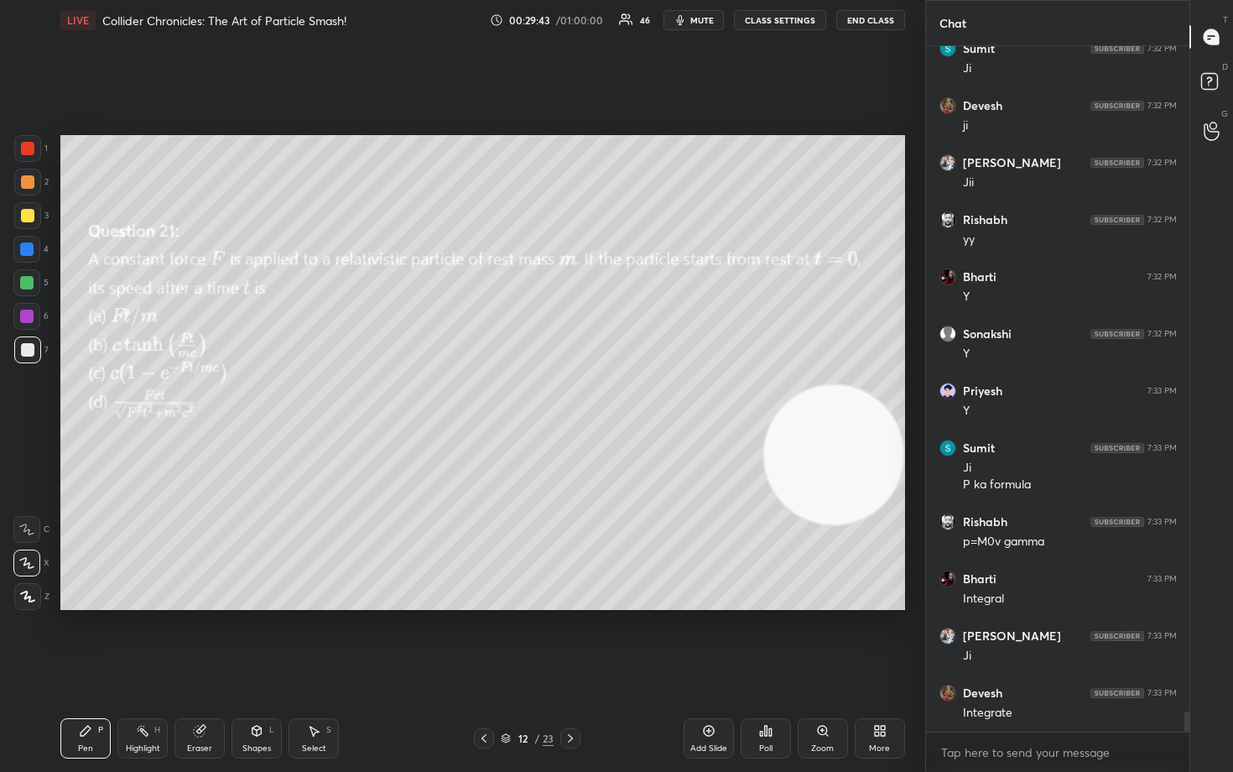
drag, startPoint x: 841, startPoint y: 488, endPoint x: 837, endPoint y: 201, distance: 286.9
click at [867, 385] on video at bounding box center [833, 454] width 139 height 139
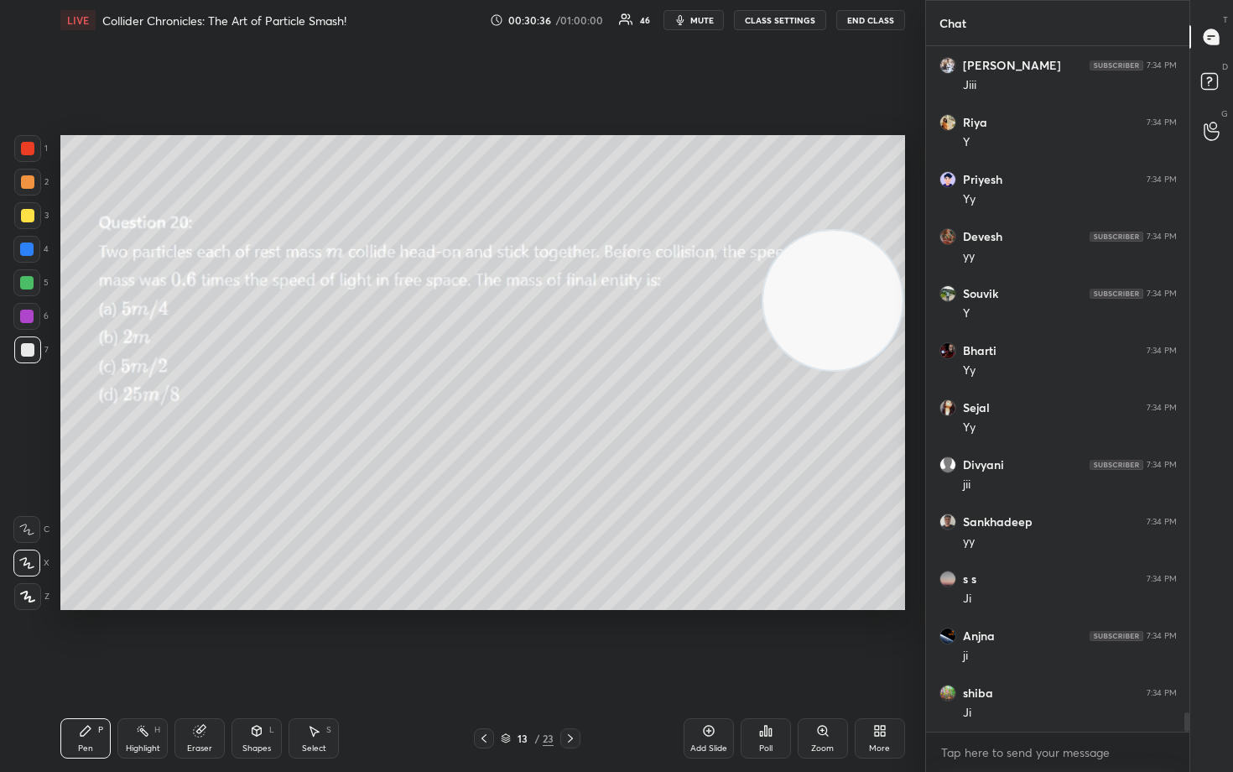
scroll to position [24004, 0]
drag, startPoint x: 838, startPoint y: 221, endPoint x: 849, endPoint y: 352, distance: 131.3
click at [848, 349] on video at bounding box center [832, 300] width 139 height 139
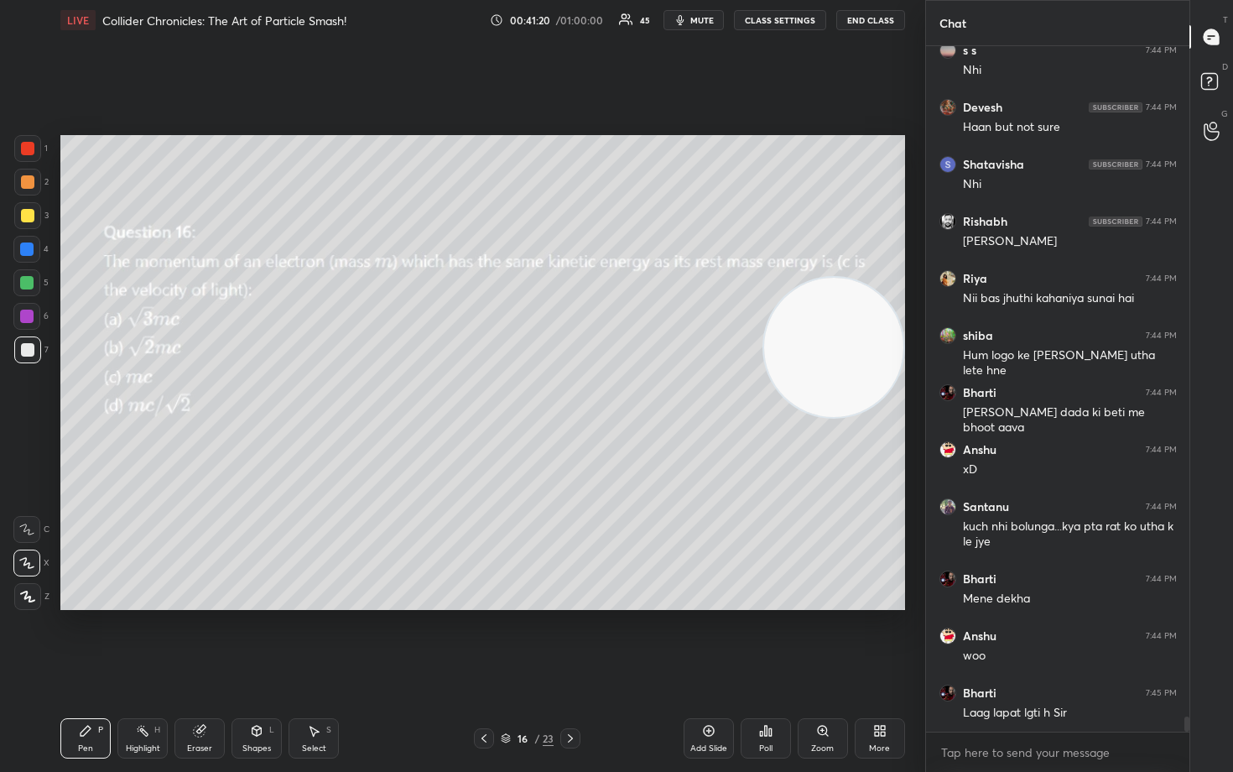
scroll to position [31174, 0]
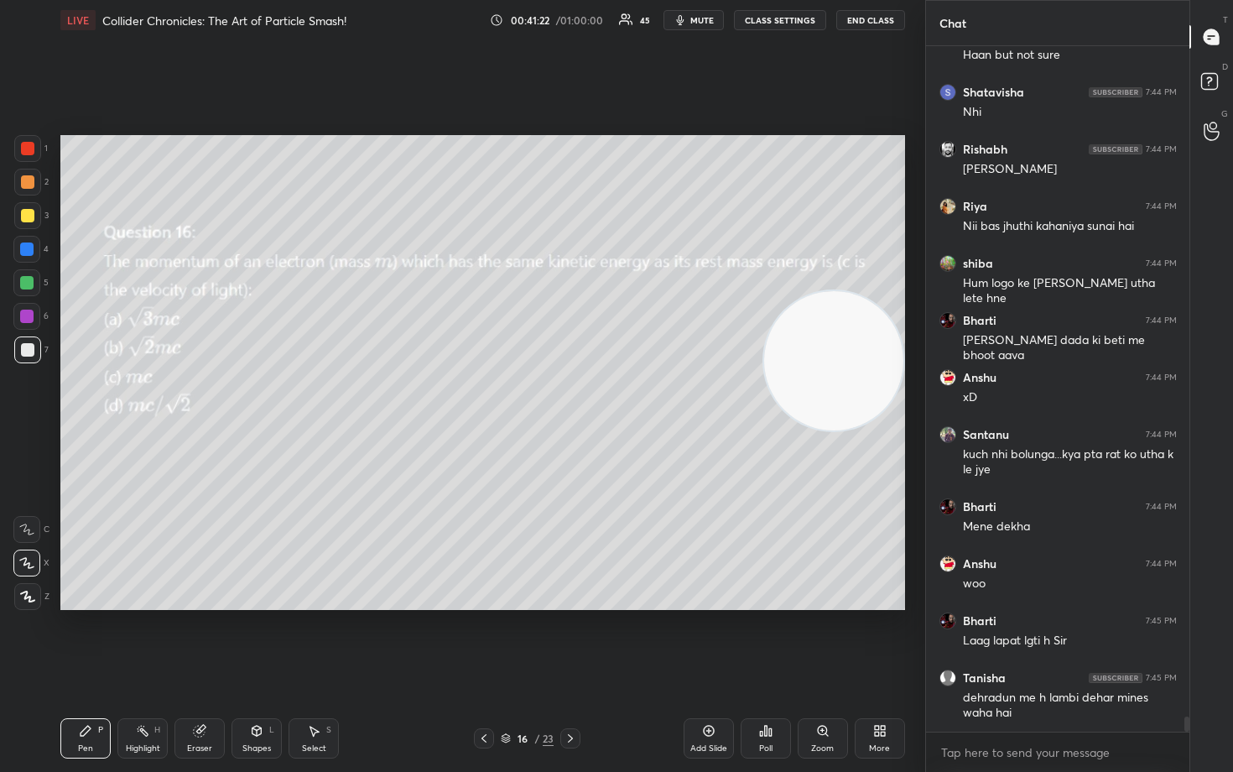
drag, startPoint x: 843, startPoint y: 364, endPoint x: 867, endPoint y: 380, distance: 29.1
click at [867, 380] on video at bounding box center [833, 360] width 139 height 139
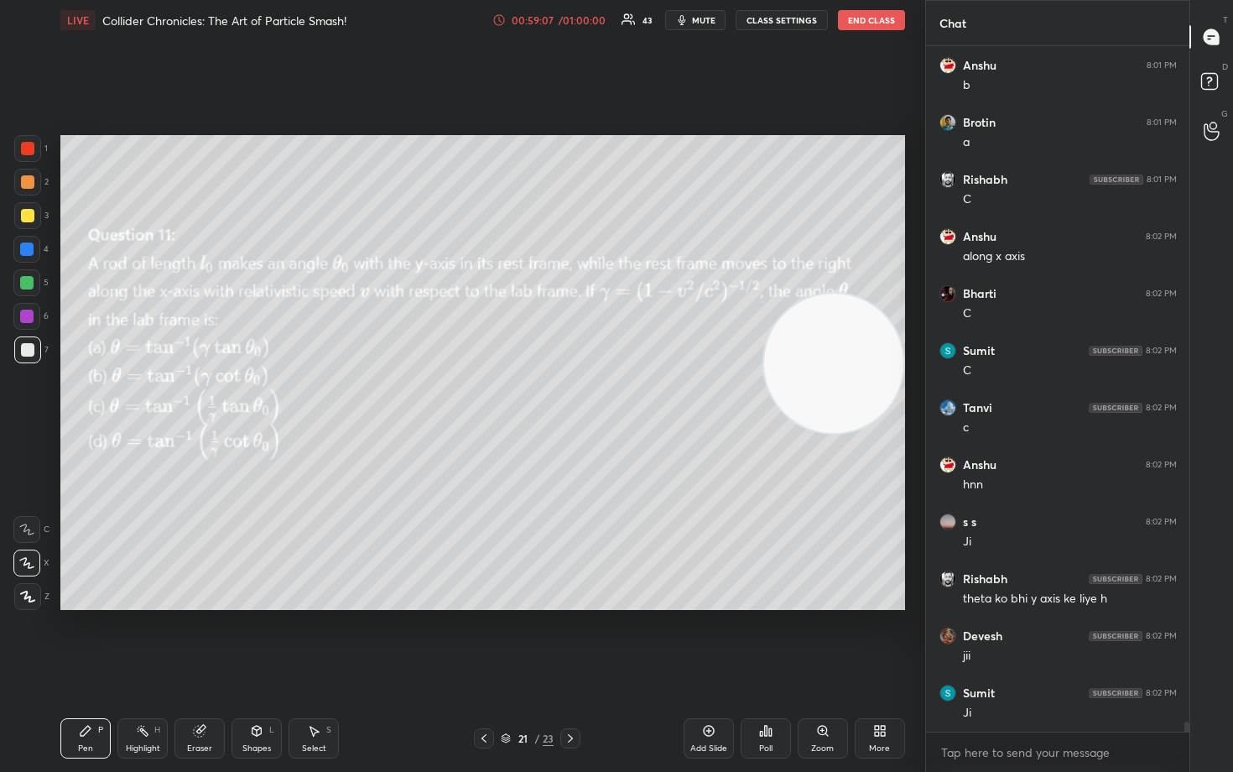
scroll to position [45402, 0]
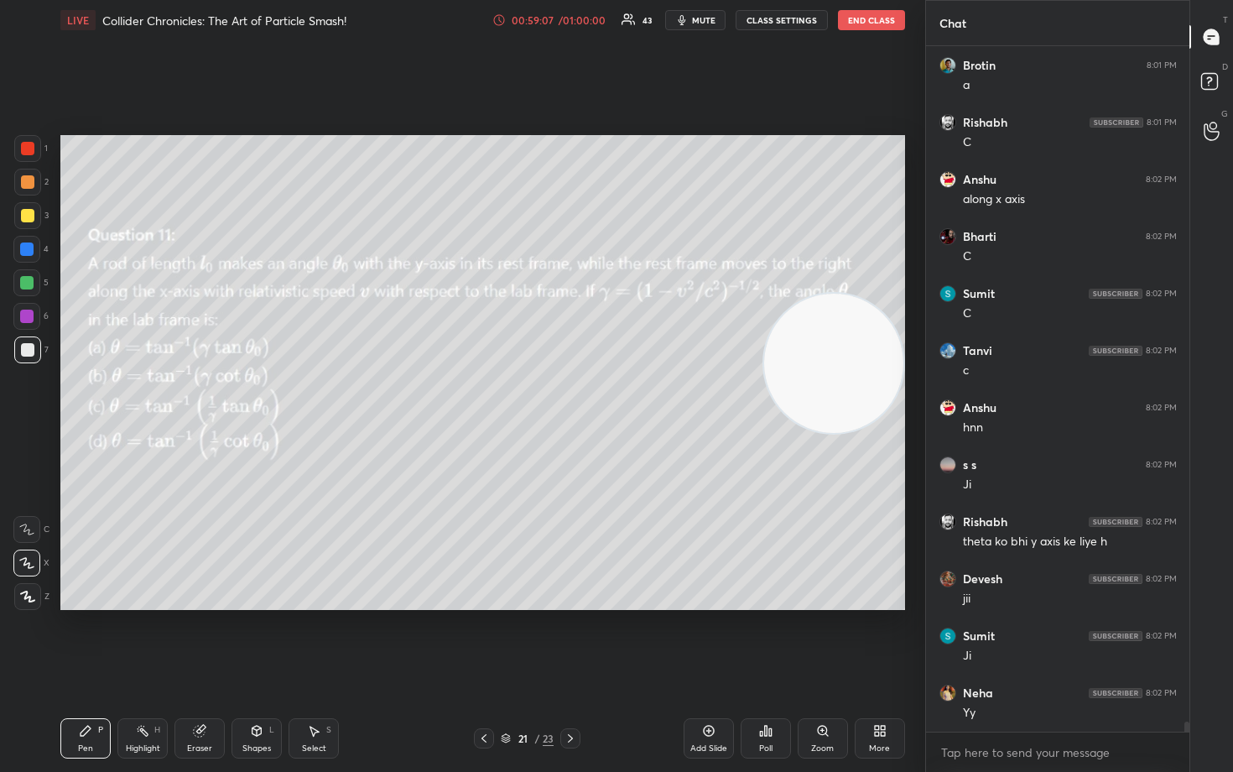
drag, startPoint x: 852, startPoint y: 367, endPoint x: 889, endPoint y: 494, distance: 132.8
click at [893, 433] on video at bounding box center [833, 363] width 139 height 139
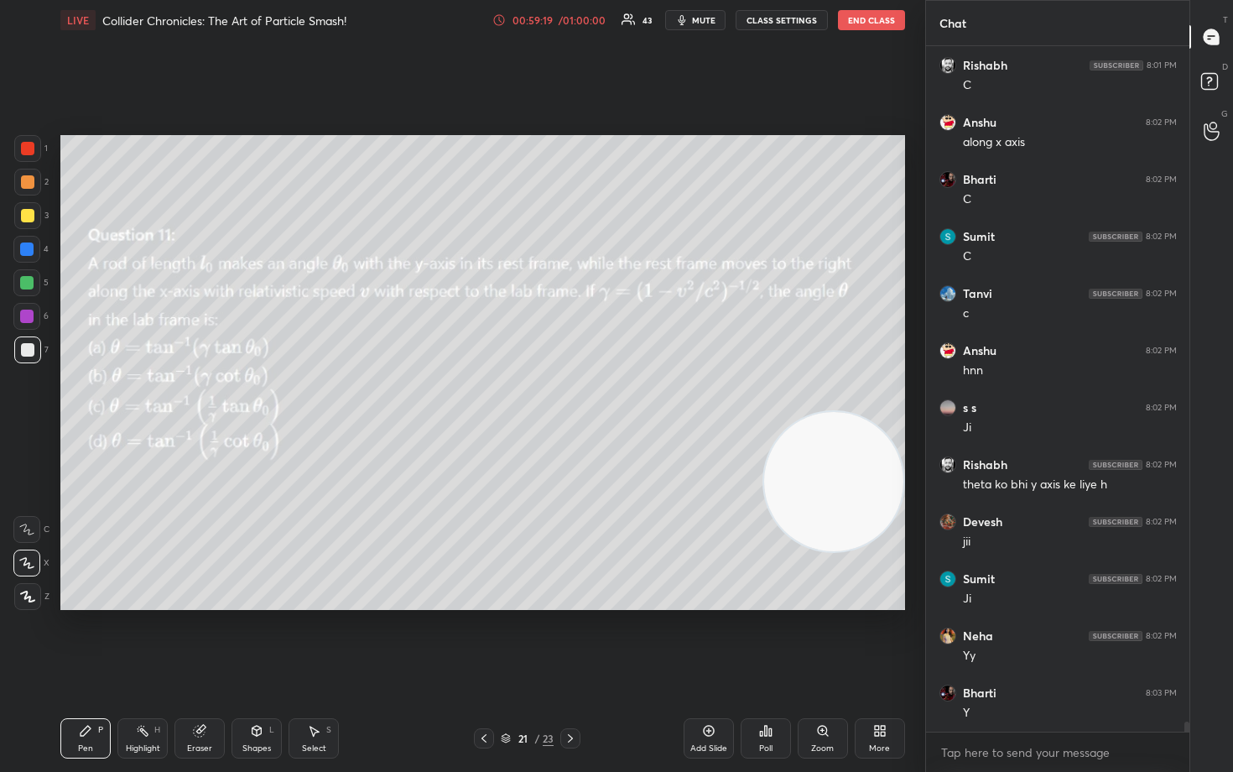
scroll to position [45516, 0]
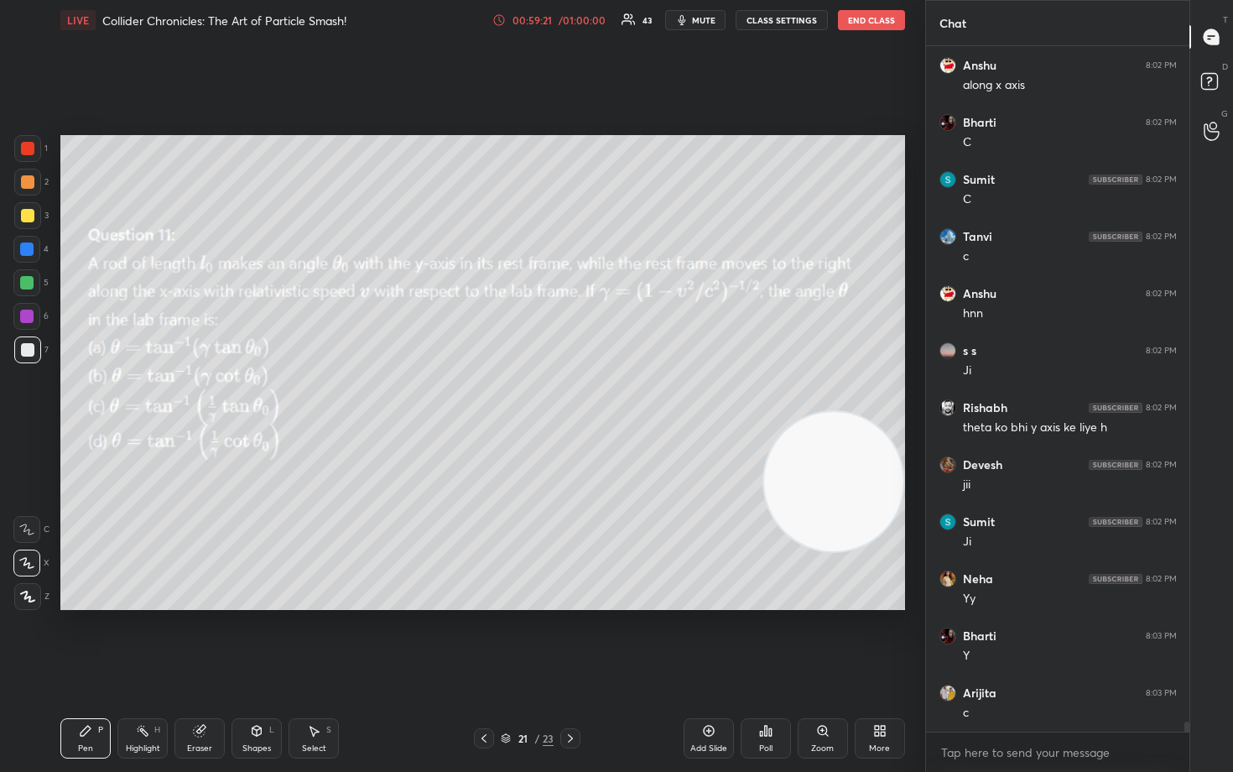
drag, startPoint x: 831, startPoint y: 518, endPoint x: 826, endPoint y: 169, distance: 349.0
click at [840, 412] on video at bounding box center [833, 481] width 139 height 139
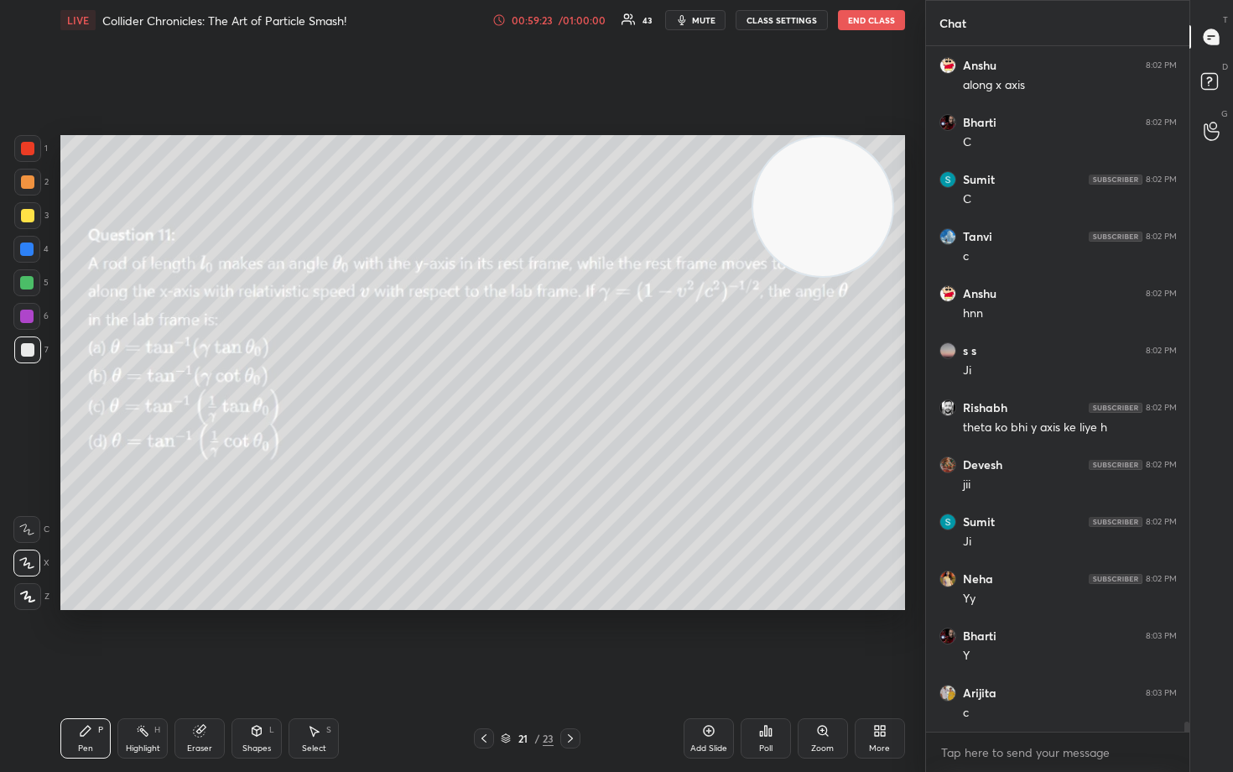
drag, startPoint x: 810, startPoint y: 223, endPoint x: 588, endPoint y: 175, distance: 226.6
click at [753, 177] on video at bounding box center [822, 206] width 139 height 139
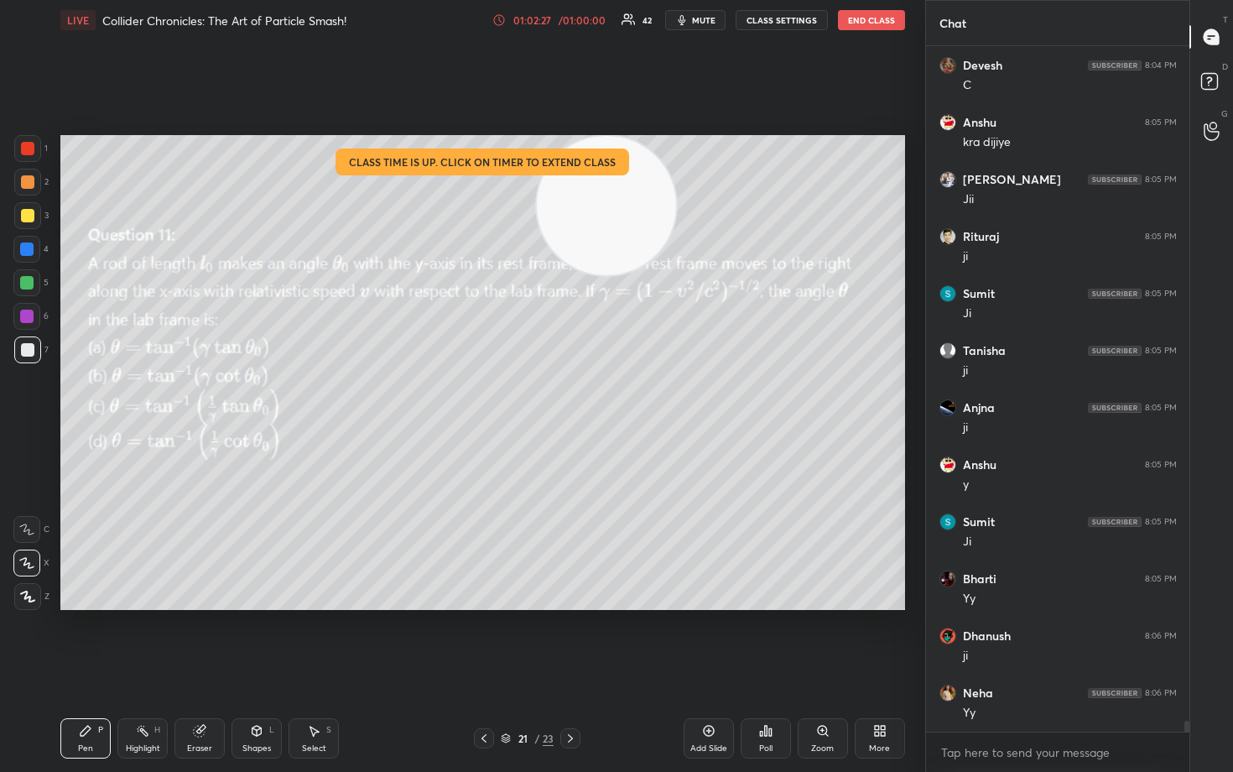
scroll to position [42939, 0]
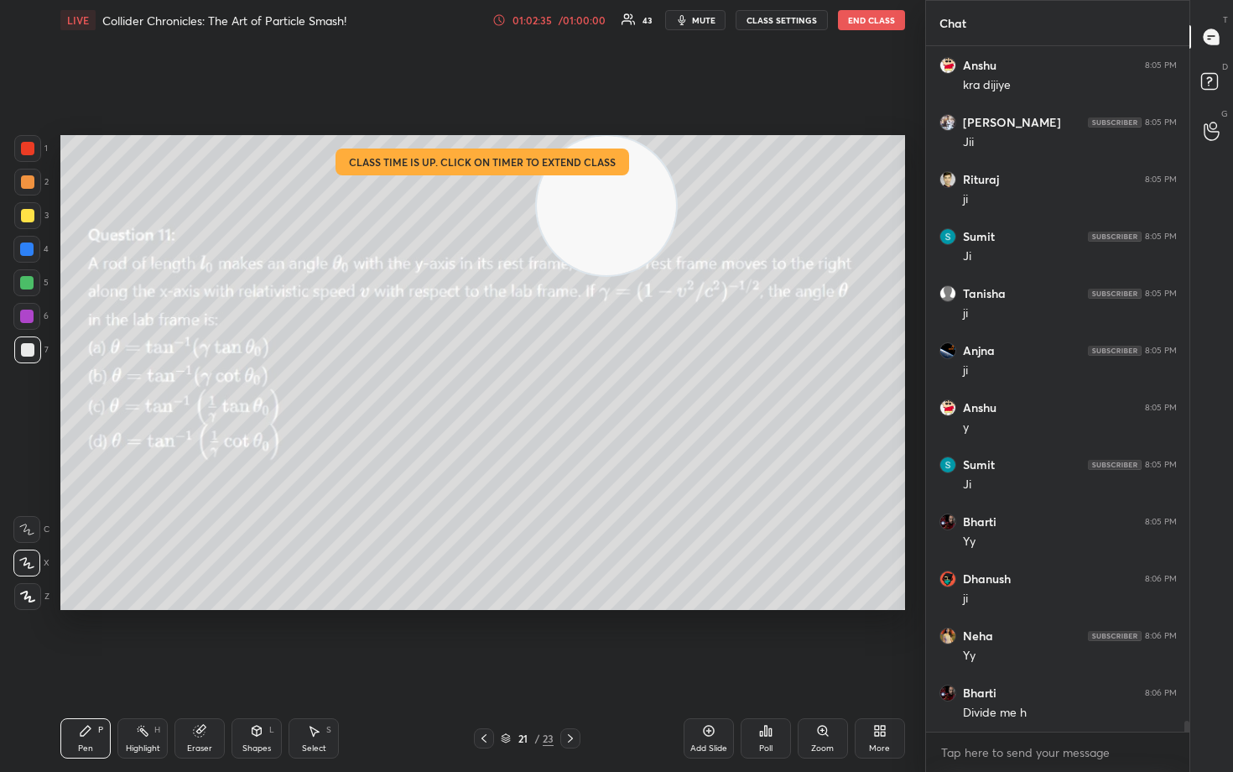
drag, startPoint x: 208, startPoint y: 733, endPoint x: 227, endPoint y: 722, distance: 21.9
click at [214, 639] on div "Eraser" at bounding box center [200, 738] width 50 height 40
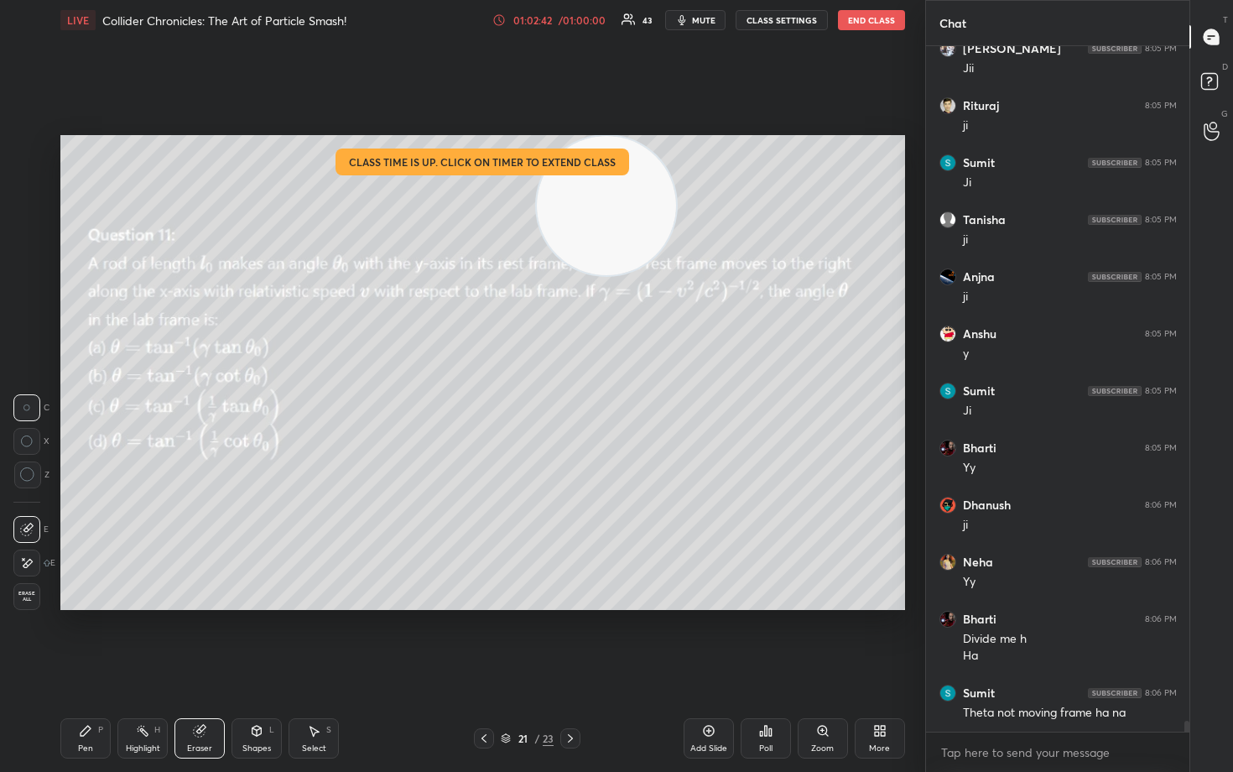
scroll to position [43070, 0]
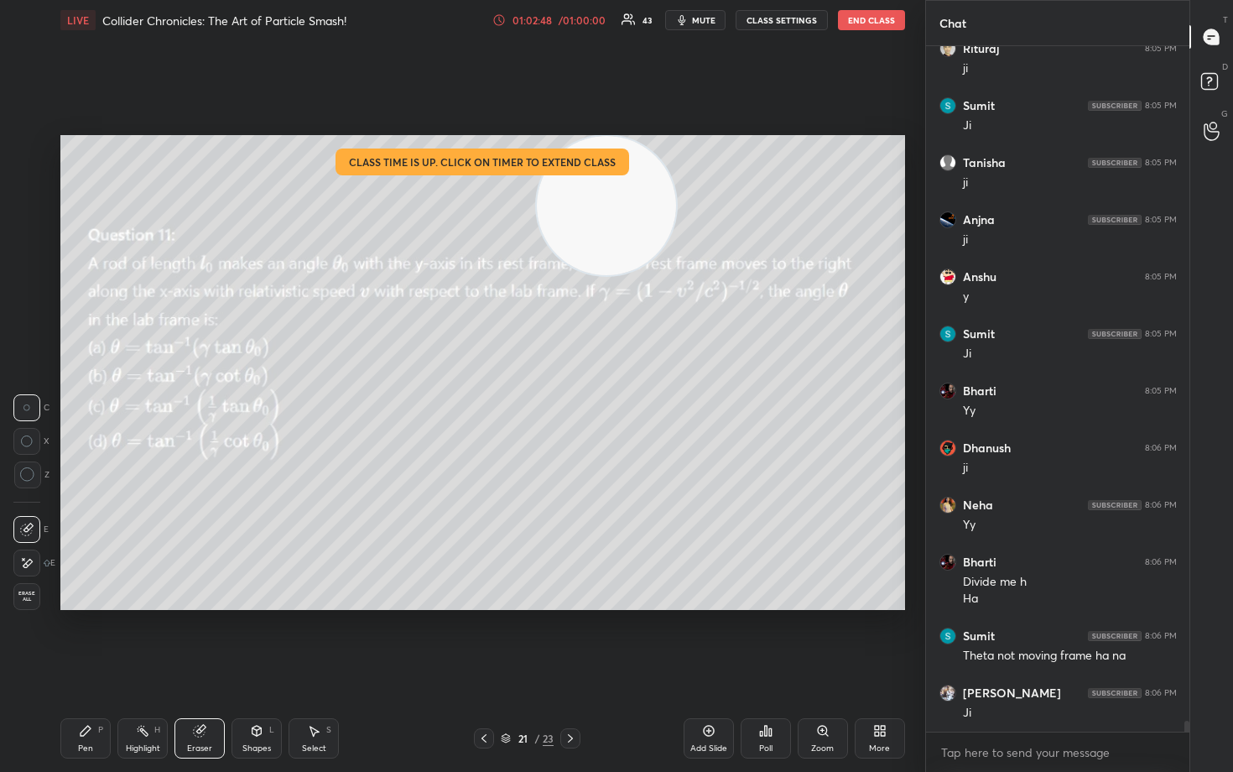
drag, startPoint x: 83, startPoint y: 738, endPoint x: 102, endPoint y: 622, distance: 118.1
click at [81, 639] on div "Pen P" at bounding box center [85, 738] width 50 height 40
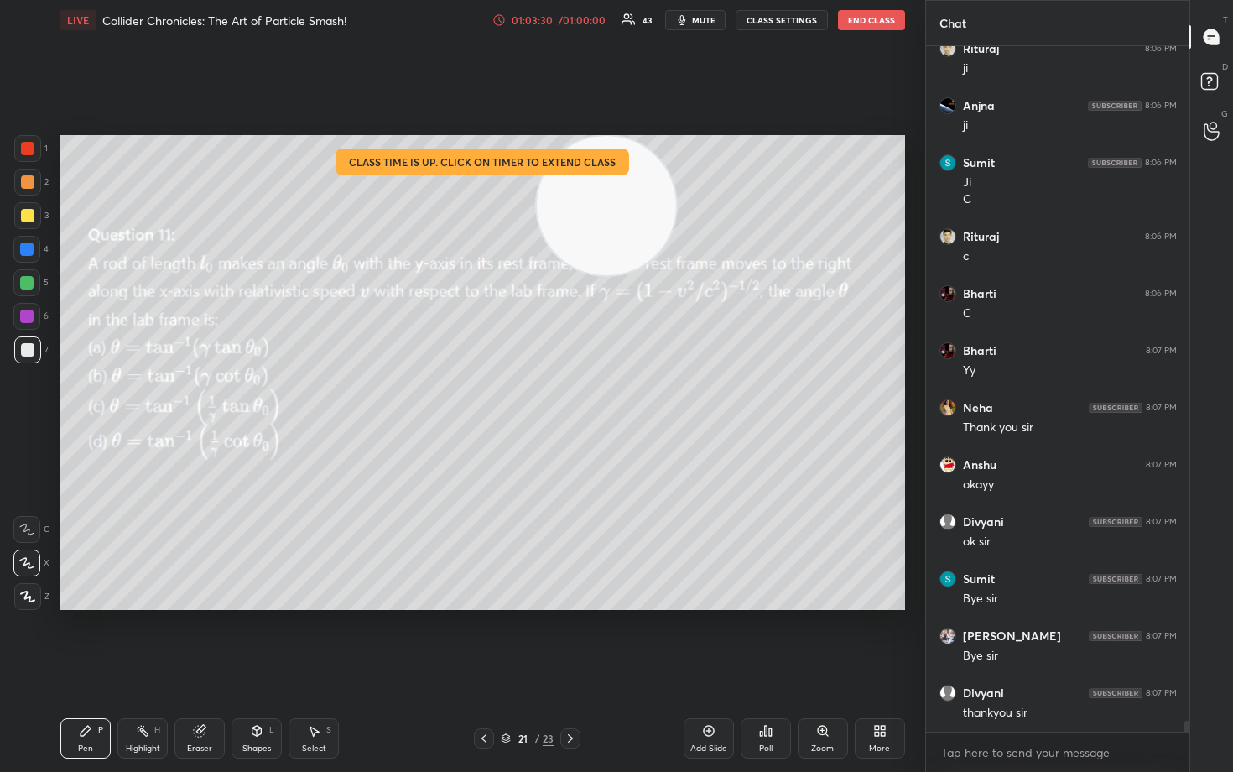
scroll to position [43885, 0]
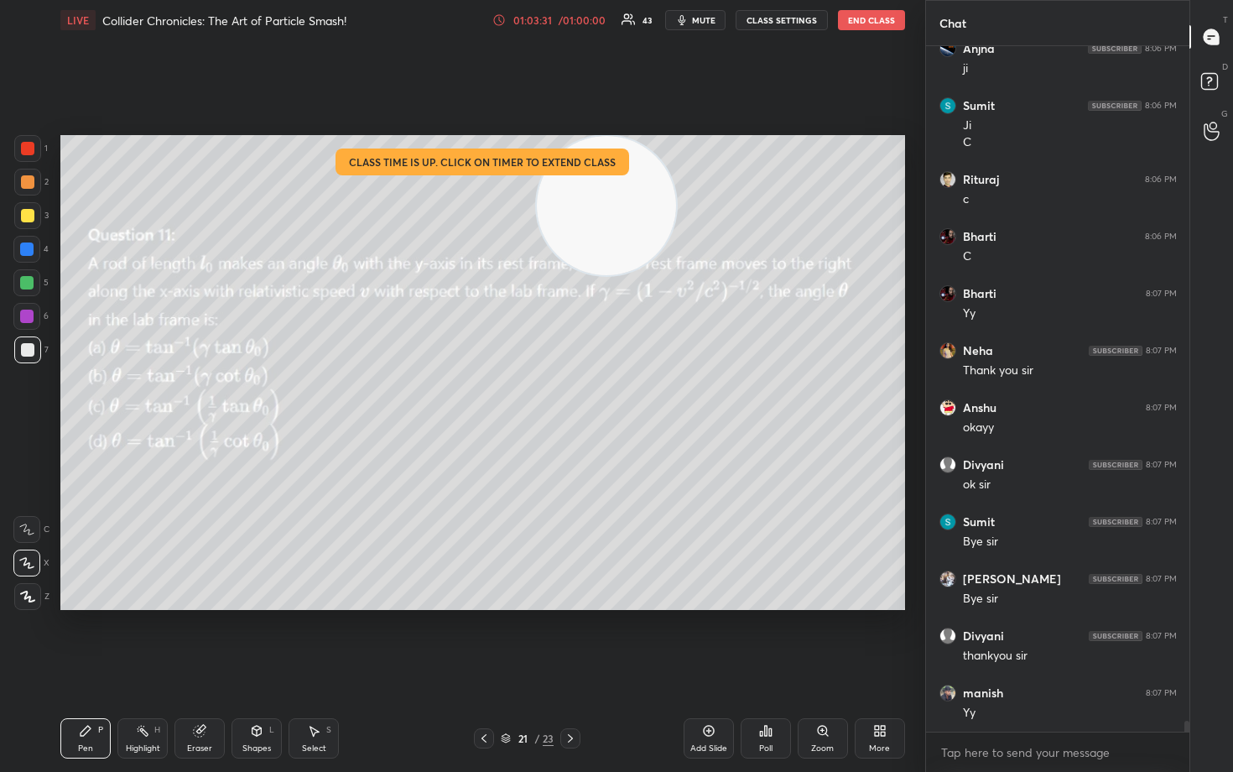
click at [861, 23] on button "End Class" at bounding box center [871, 20] width 67 height 20
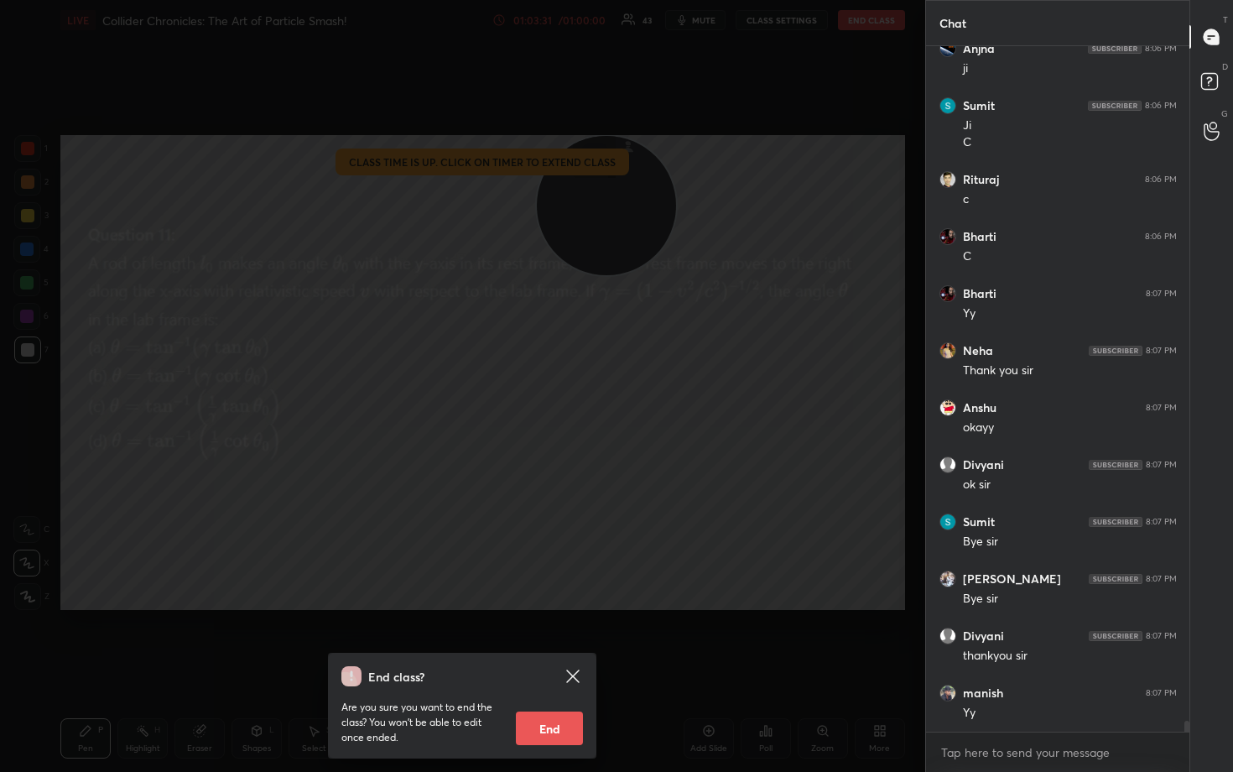
scroll to position [43942, 0]
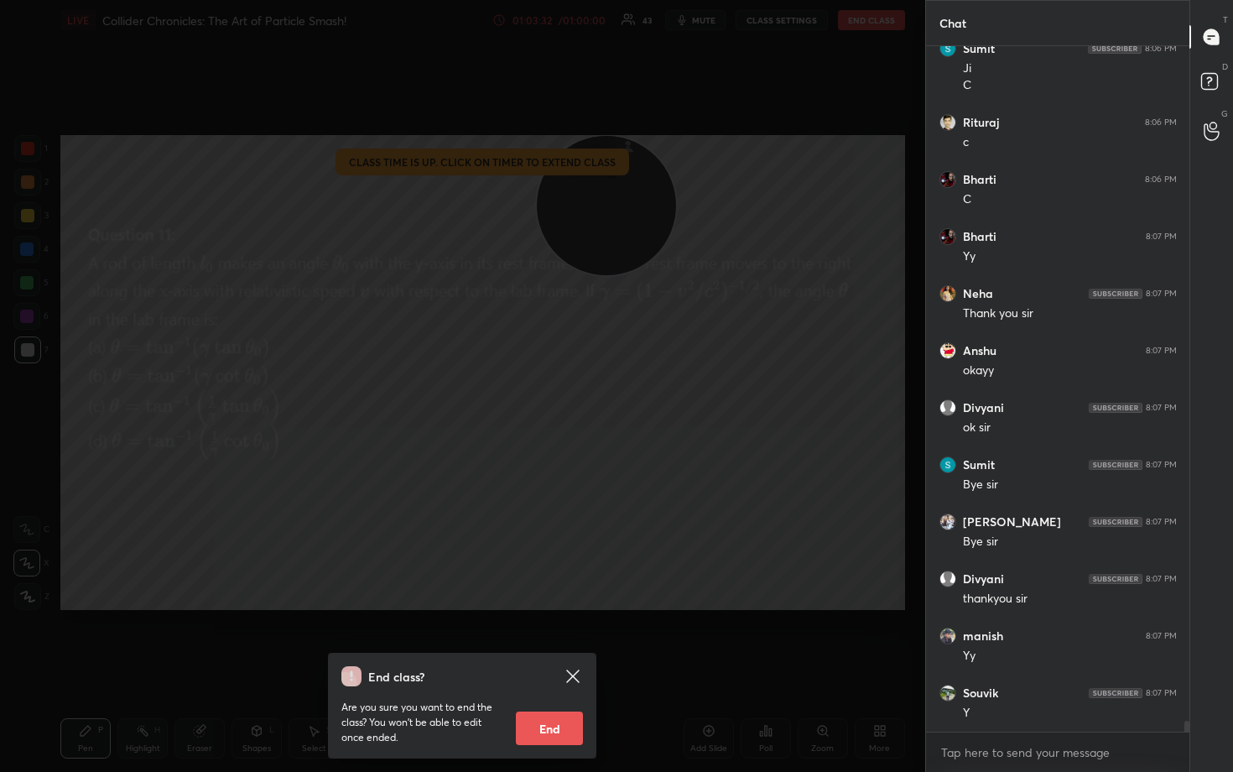
click at [560, 639] on button "End" at bounding box center [549, 728] width 67 height 34
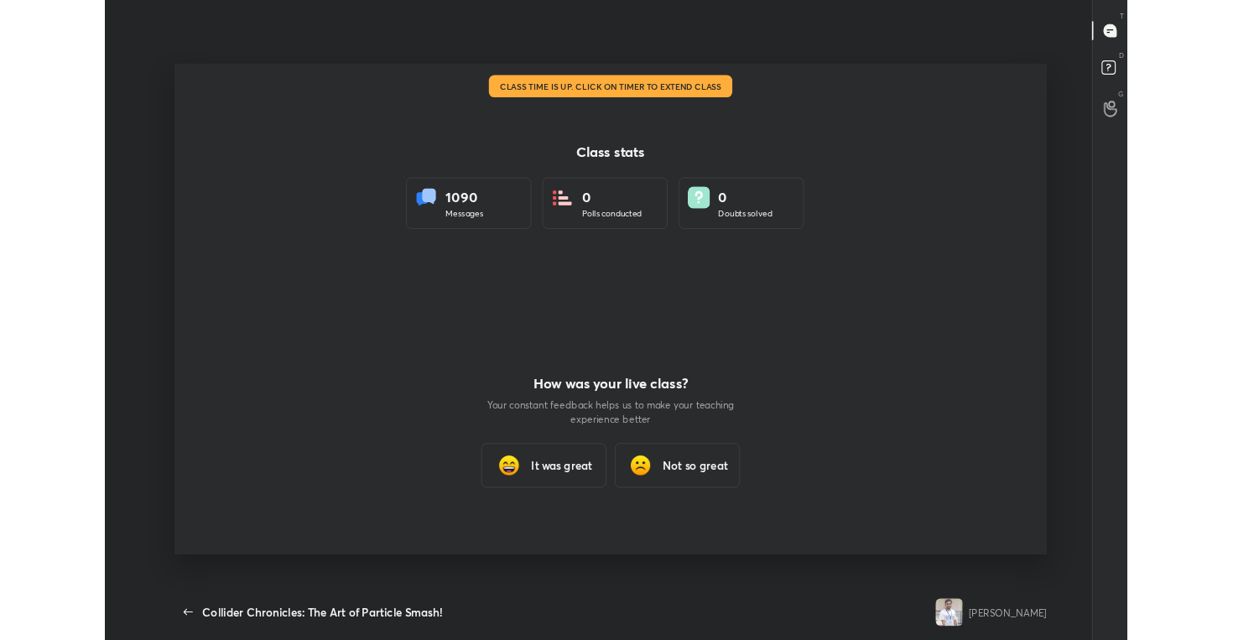
scroll to position [533, 1220]
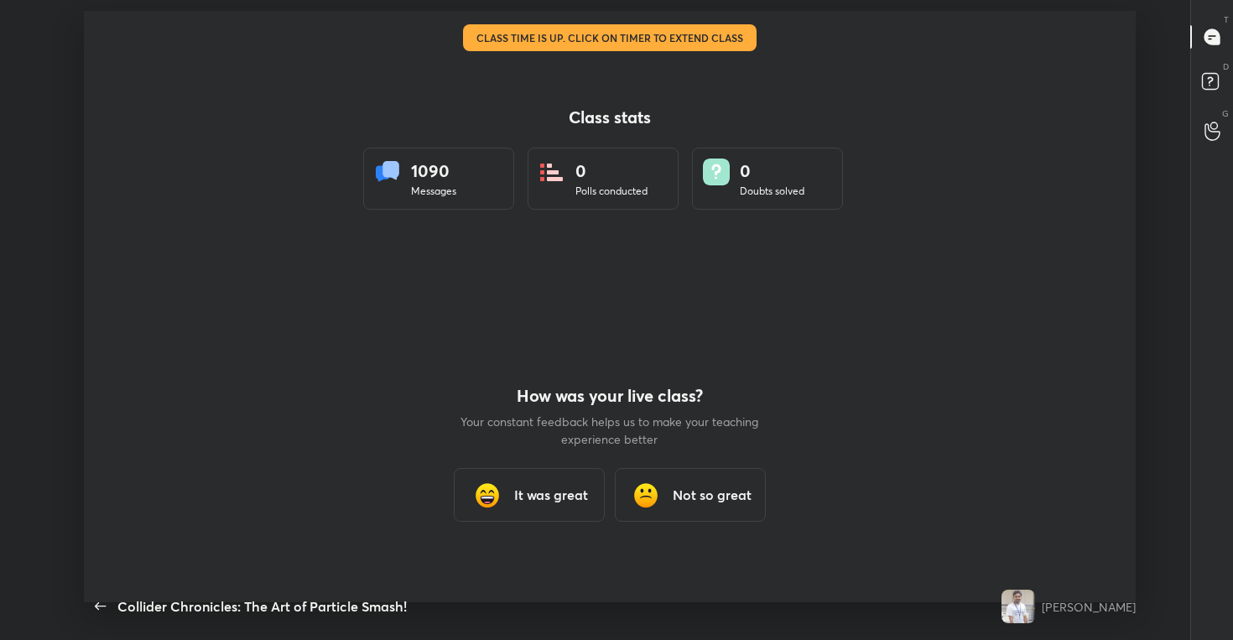
type textarea "x"
